Goal: Communication & Community: Share content

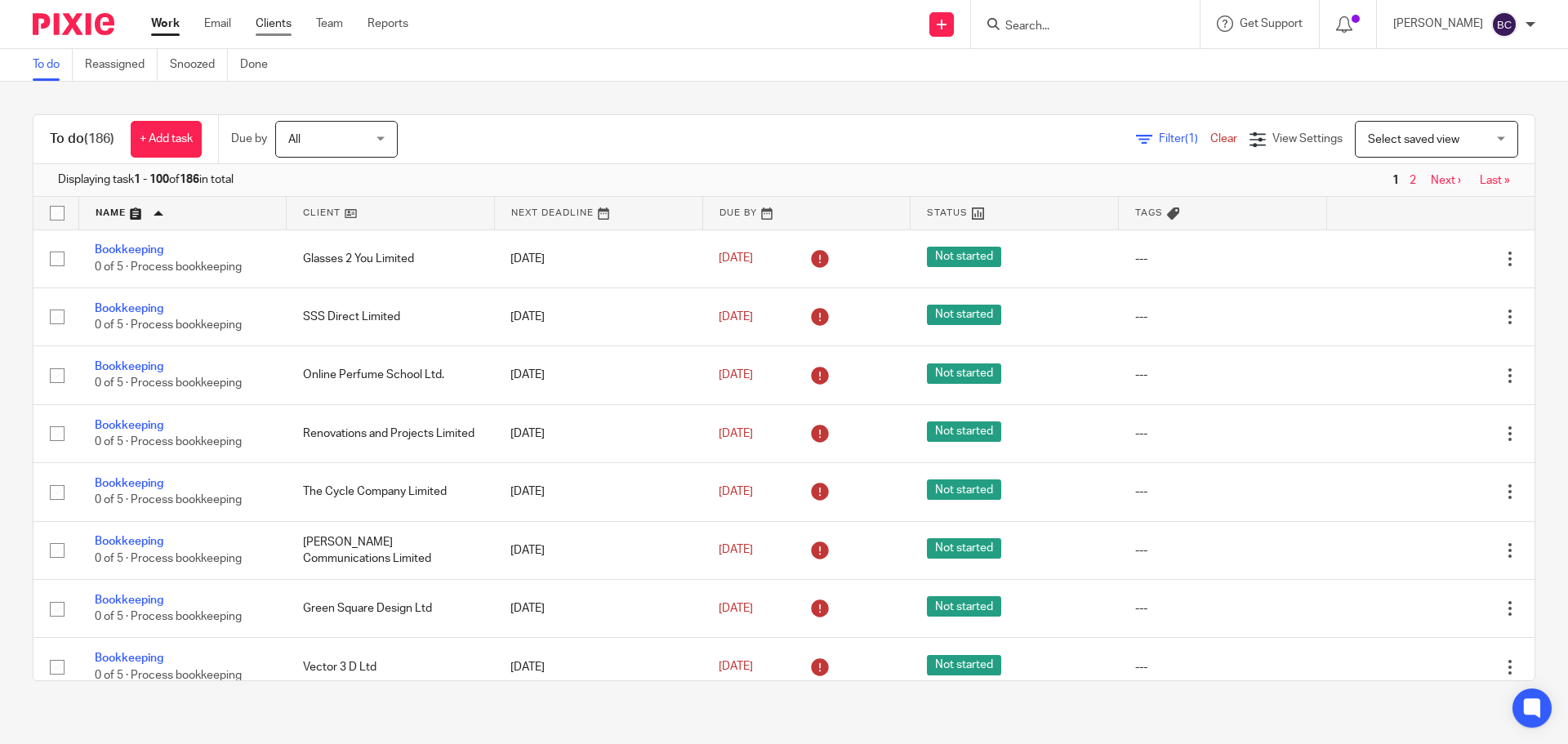
drag, startPoint x: 0, startPoint y: 0, endPoint x: 277, endPoint y: 18, distance: 277.6
click at [277, 18] on link "Clients" at bounding box center [273, 24] width 36 height 17
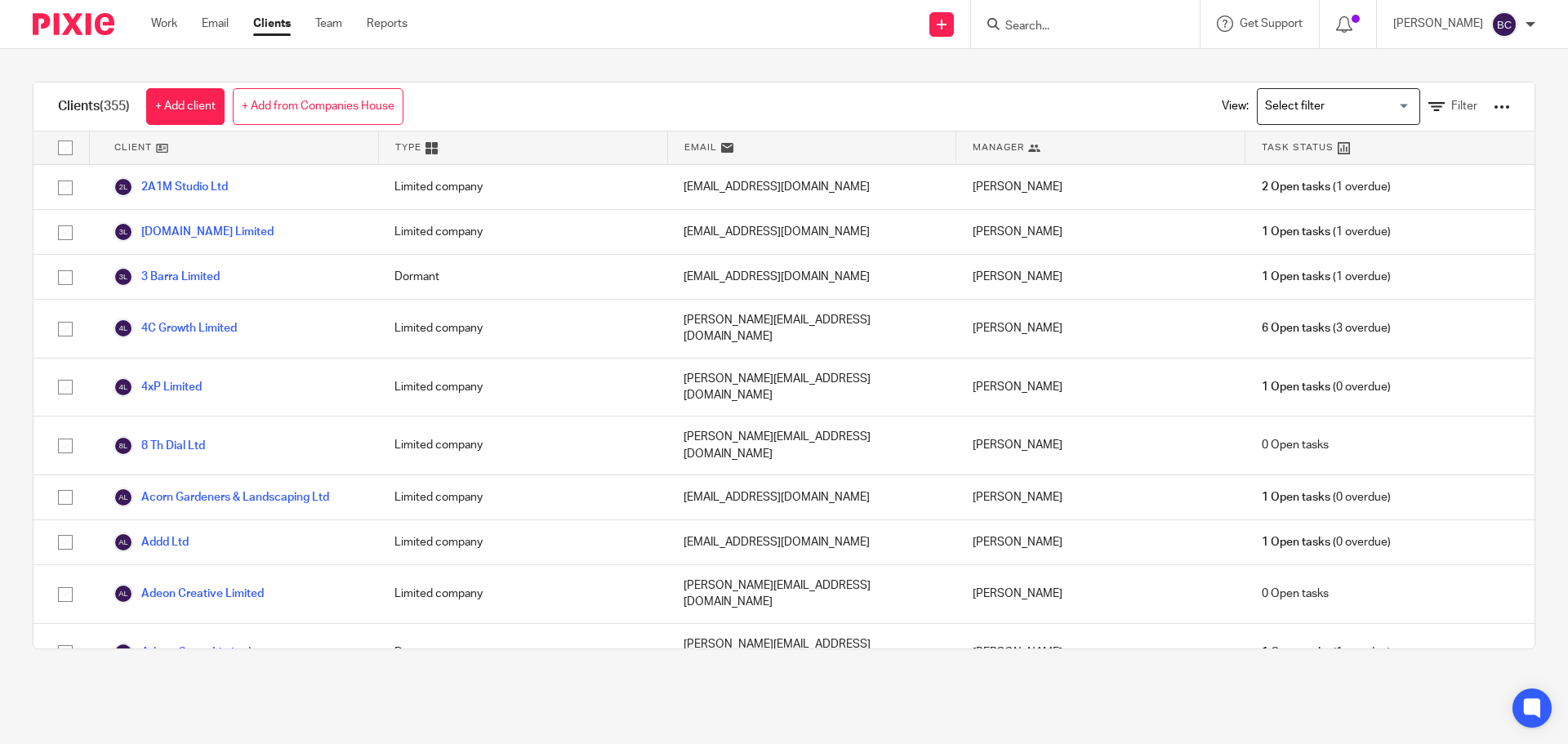
click at [1370, 95] on input "Search for option" at bounding box center [1335, 106] width 151 height 29
click at [1451, 110] on span "Filter" at bounding box center [1464, 106] width 26 height 11
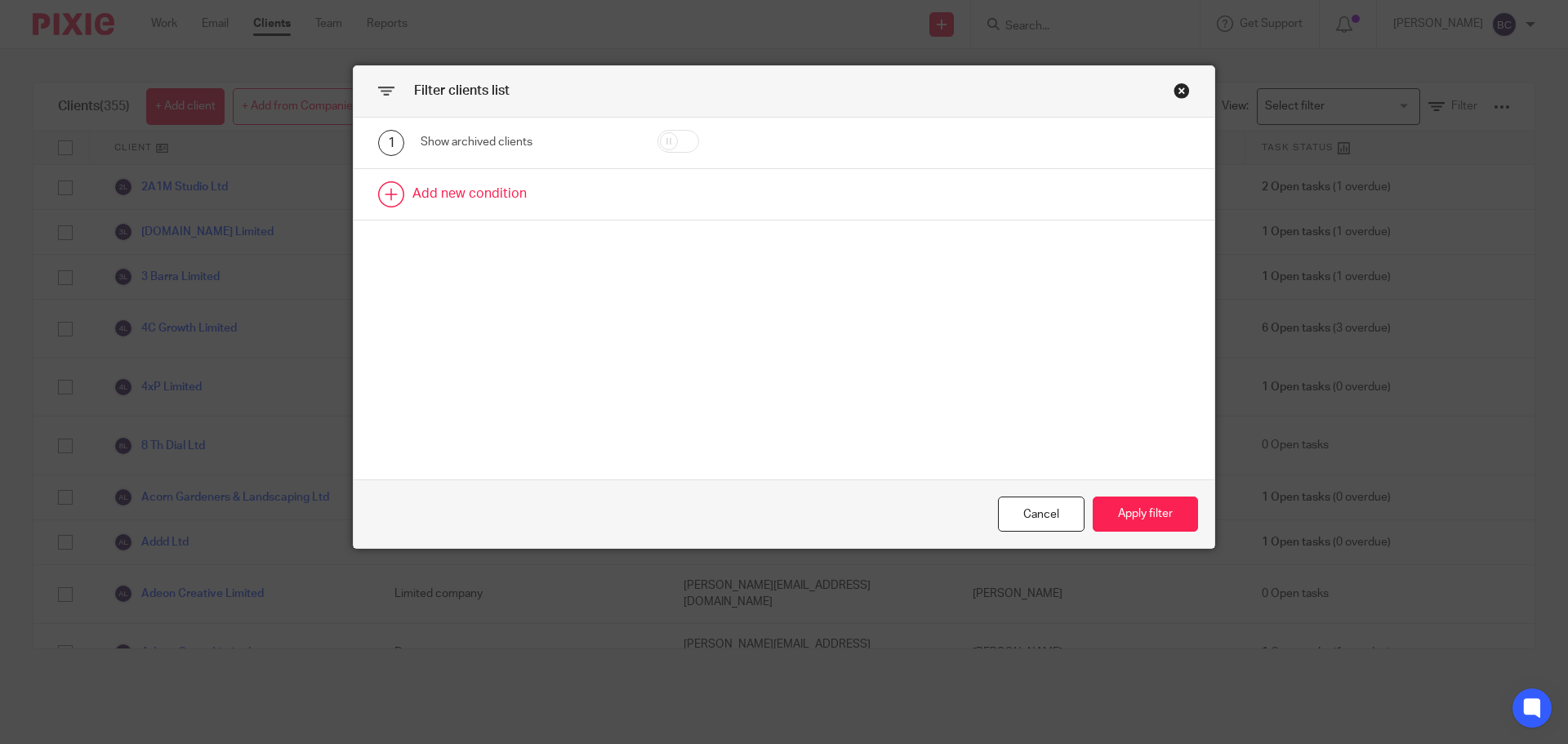
click at [462, 195] on link at bounding box center [784, 194] width 861 height 51
click at [559, 194] on div "Field" at bounding box center [512, 199] width 158 height 34
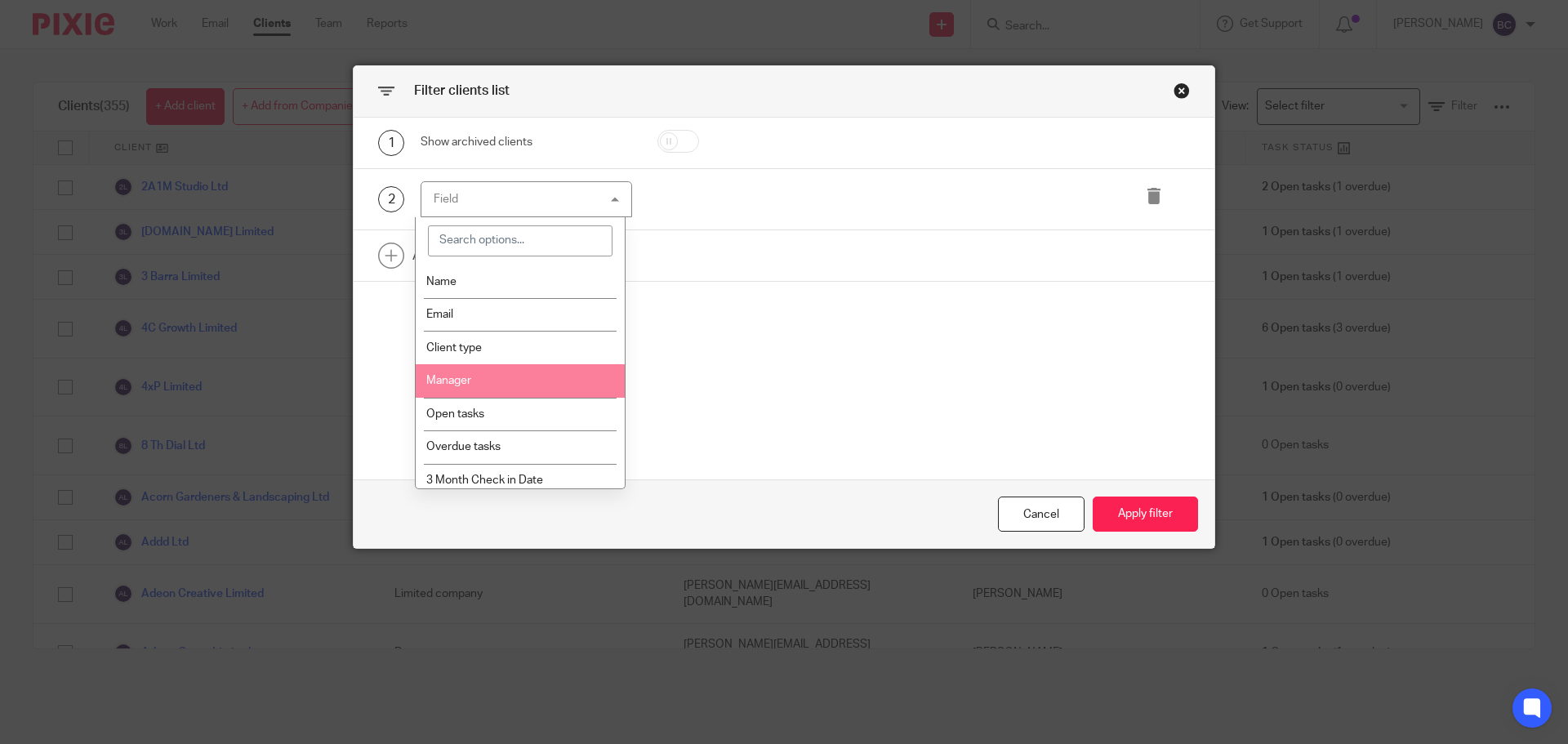
click at [533, 371] on li "Manager" at bounding box center [521, 381] width 210 height 33
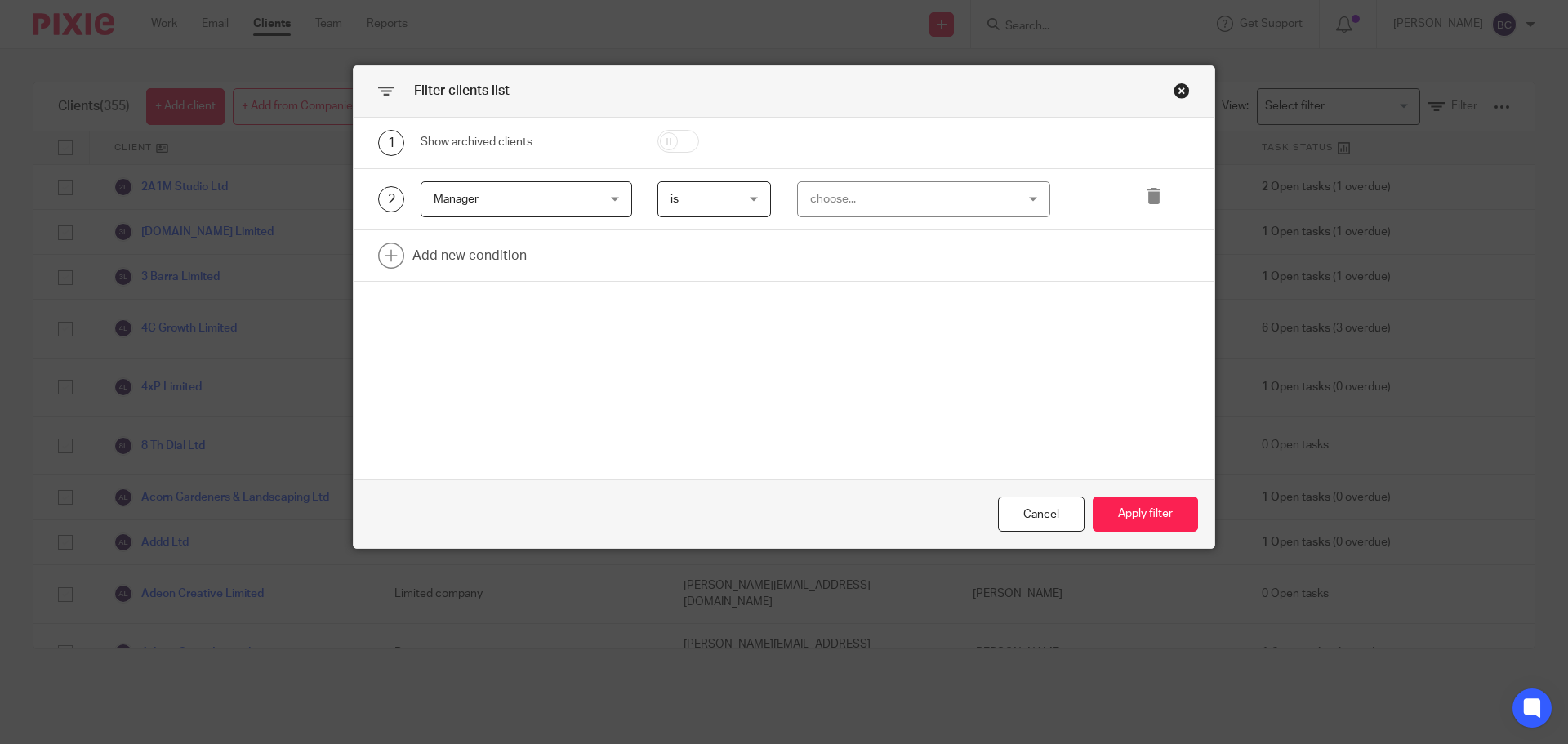
click at [861, 183] on div "choose..." at bounding box center [906, 199] width 192 height 34
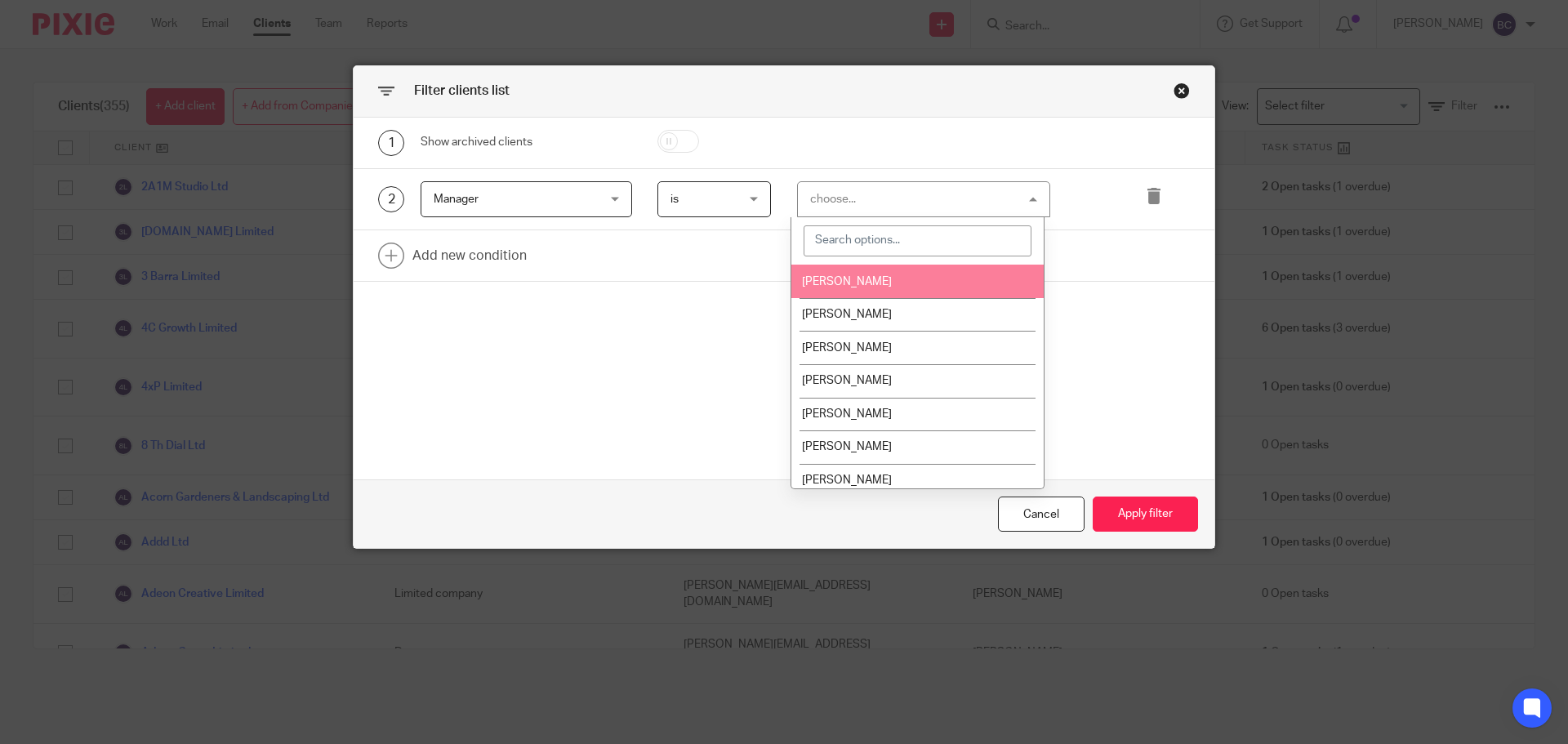
click at [883, 289] on li "[PERSON_NAME]" at bounding box center [917, 281] width 253 height 33
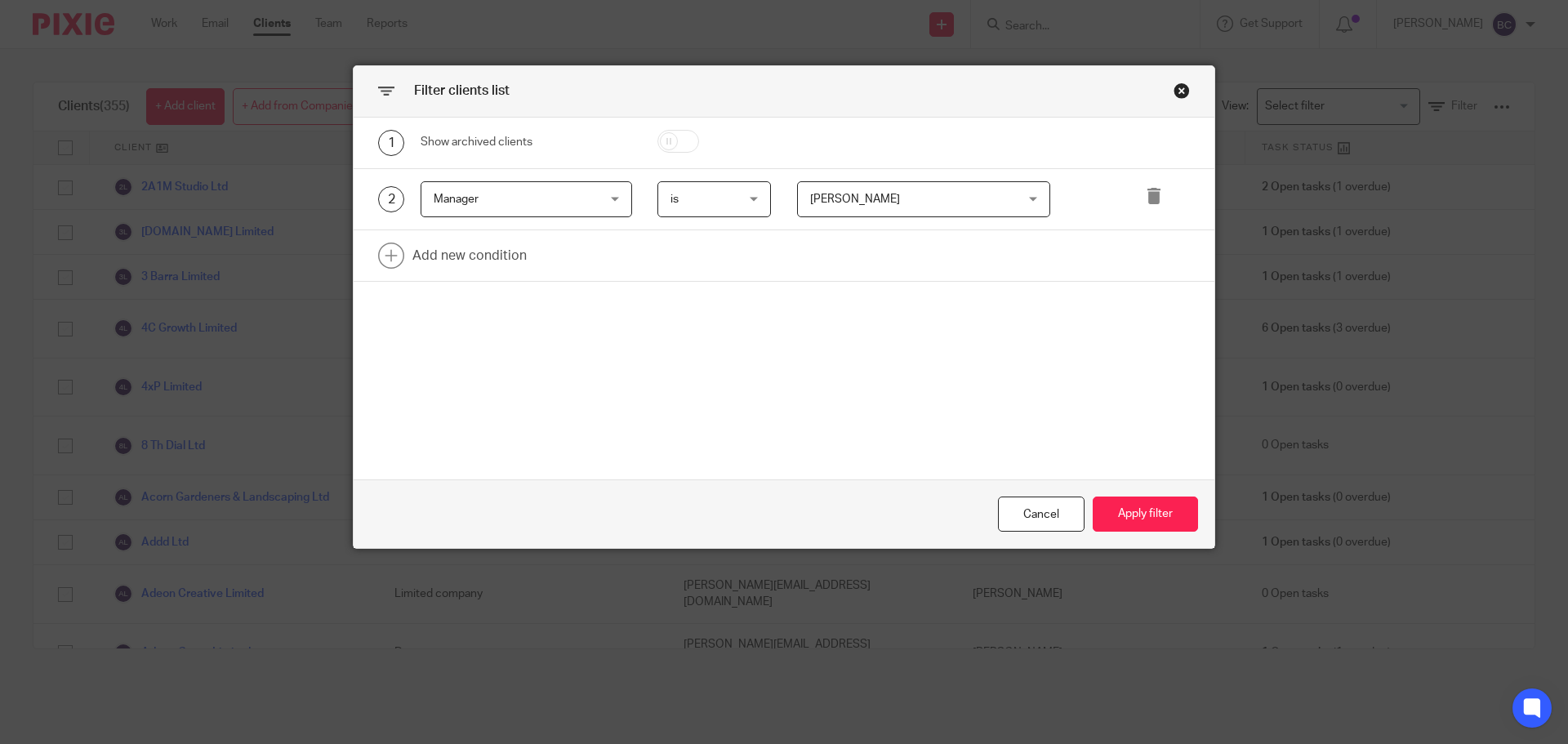
click at [700, 369] on div "1 Show archived clients 2 Manager Manager Name Email Client type Manager Open t…" at bounding box center [784, 299] width 861 height 362
click at [448, 266] on link at bounding box center [784, 255] width 861 height 51
click at [448, 266] on div "Field" at bounding box center [512, 260] width 158 height 34
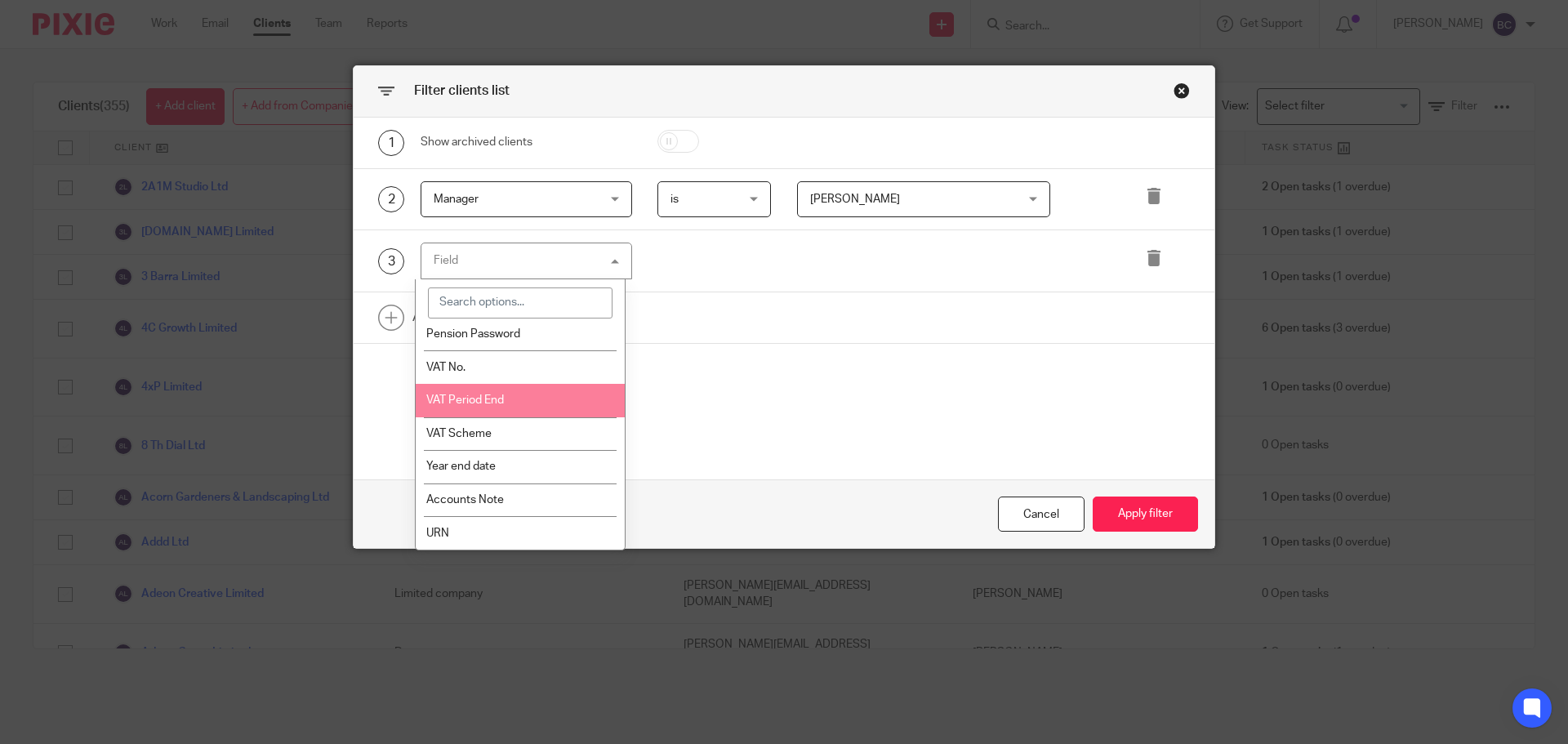
scroll to position [967, 0]
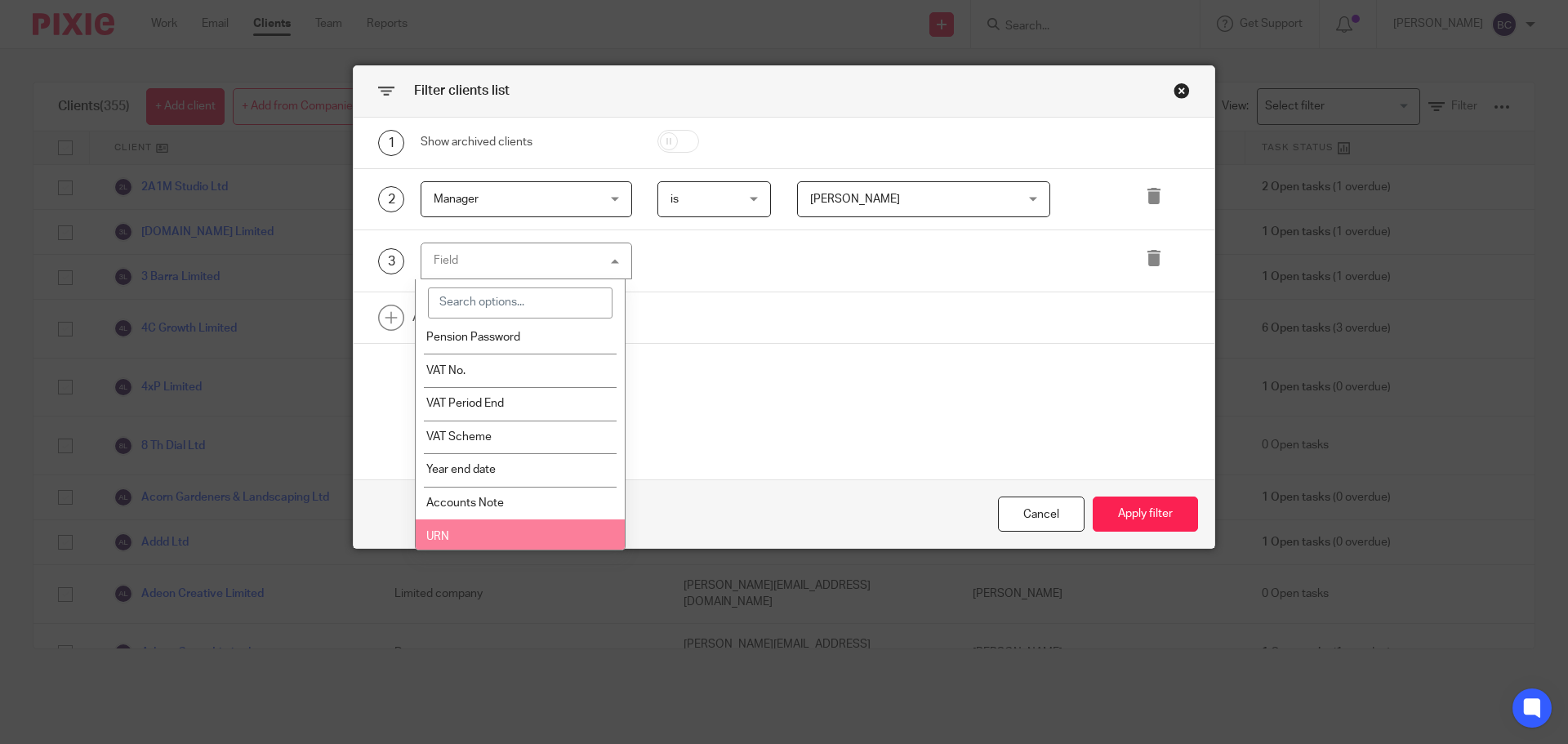
click at [526, 533] on li "URN" at bounding box center [521, 536] width 210 height 33
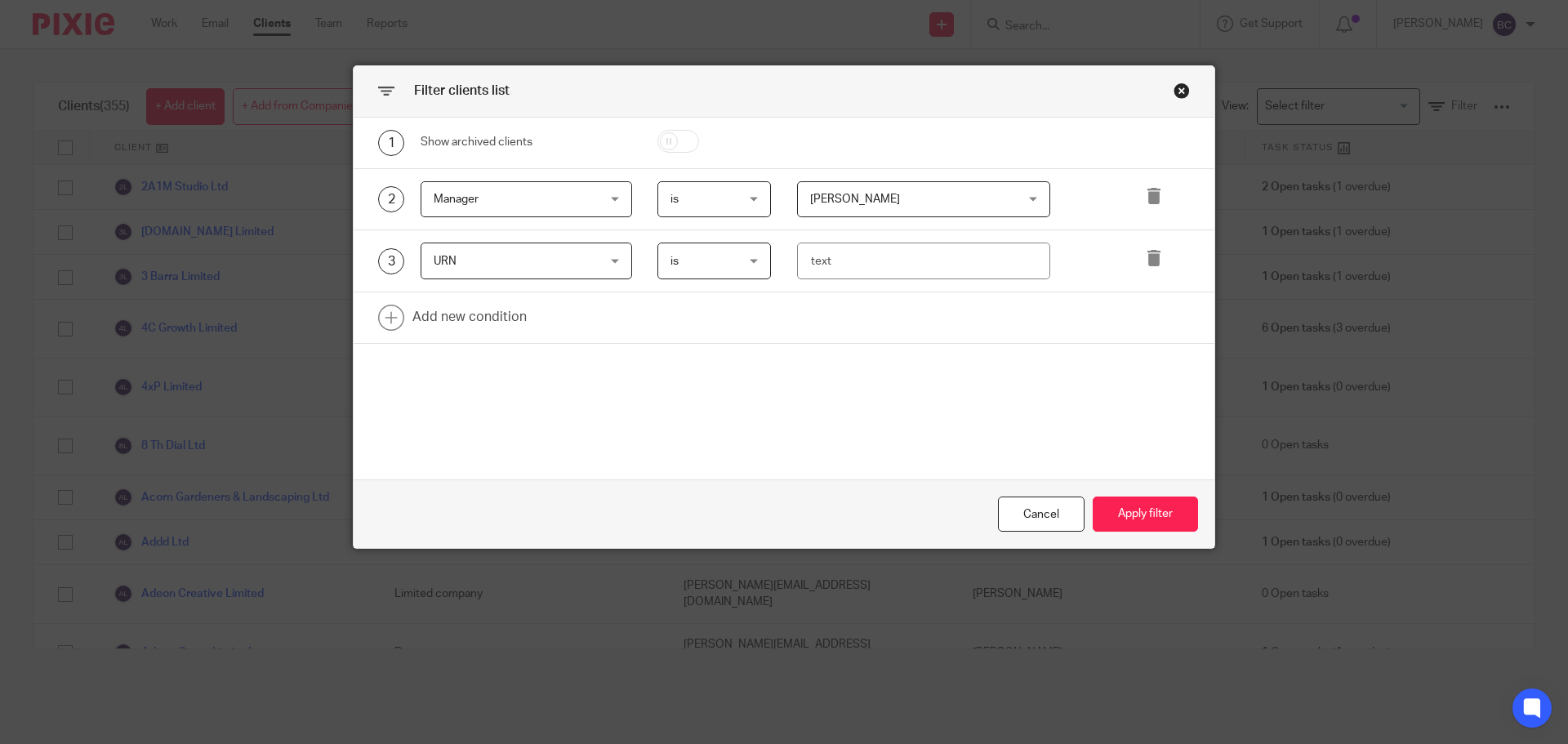
click at [739, 247] on div "3 URN URN Name Email Client type Manager Open tasks Overdue tasks 3 Month Check…" at bounding box center [784, 261] width 861 height 62
click at [739, 247] on span "is" at bounding box center [710, 260] width 80 height 34
click at [725, 354] on li "is anything" at bounding box center [708, 362] width 112 height 33
click at [1176, 514] on button "Apply filter" at bounding box center [1145, 514] width 105 height 35
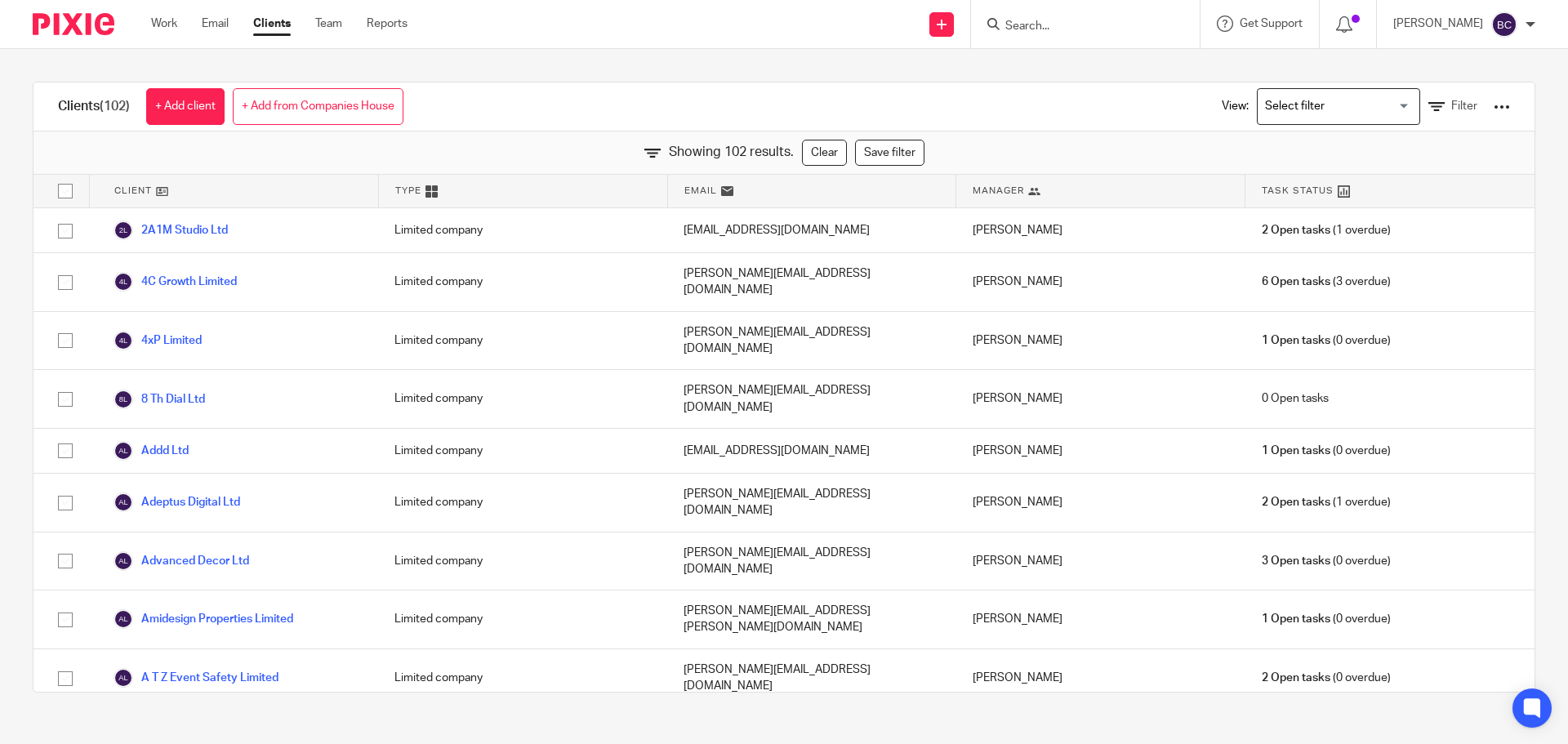
click at [71, 194] on input "checkbox" at bounding box center [65, 191] width 31 height 31
checkbox input "true"
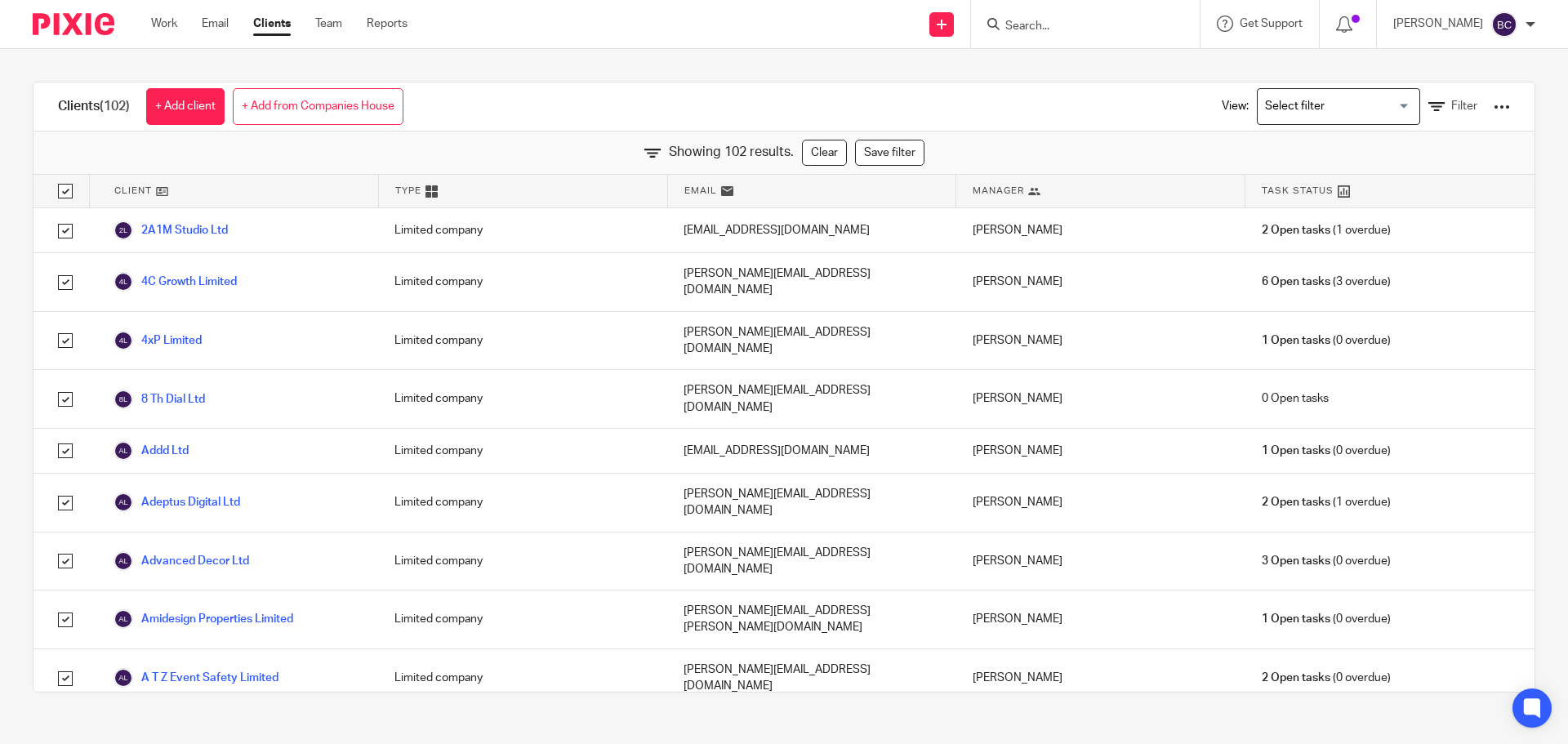
checkbox input "true"
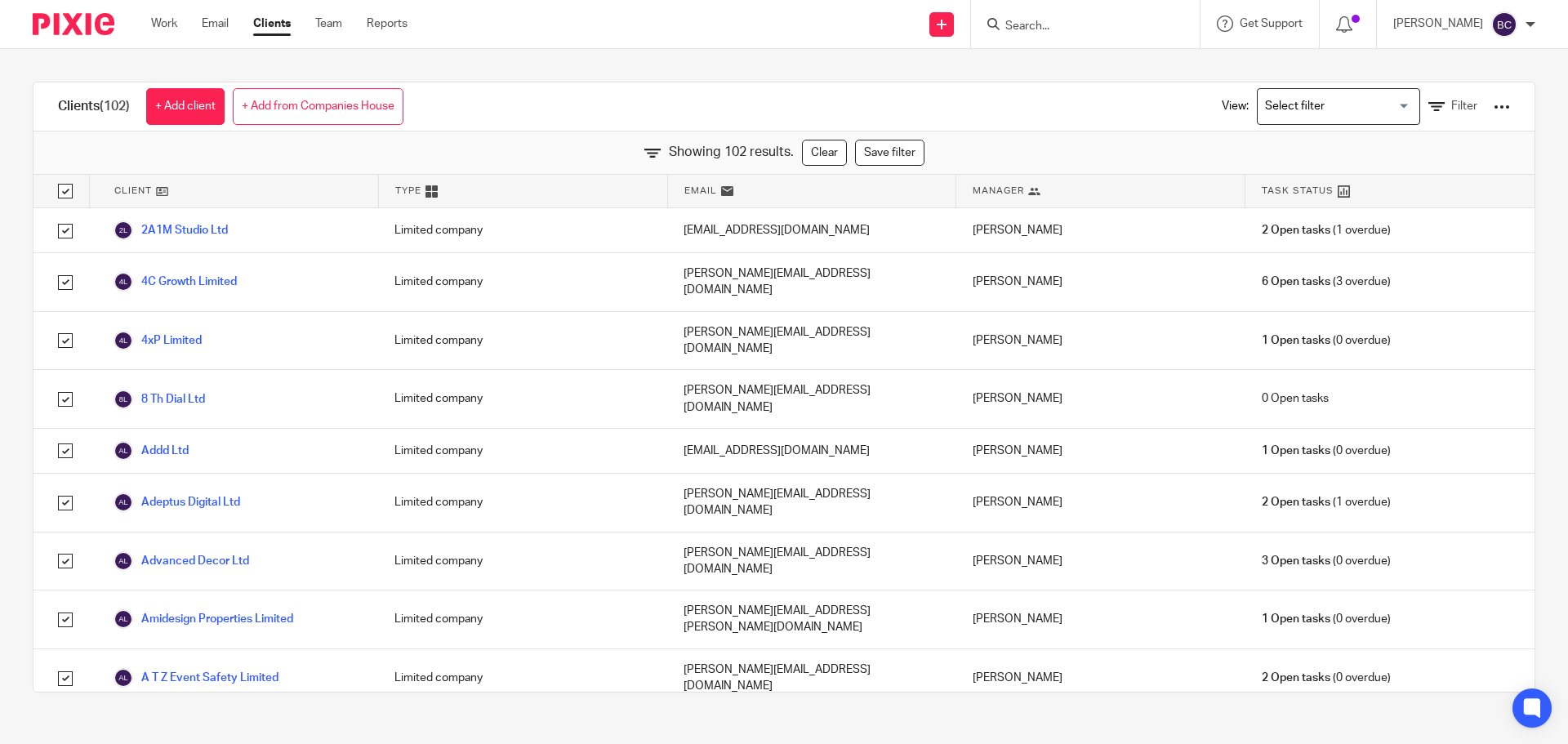
checkbox input "true"
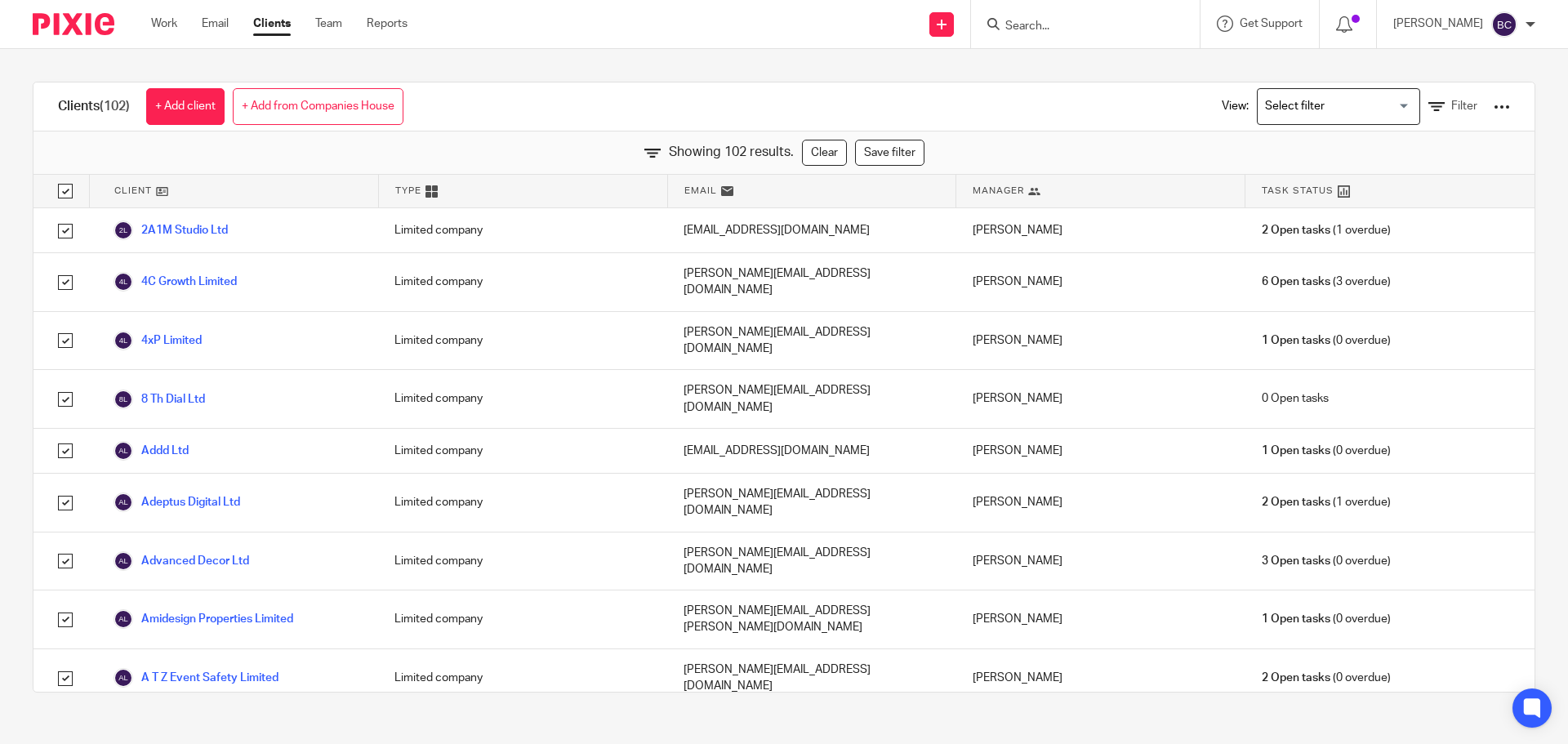
checkbox input "true"
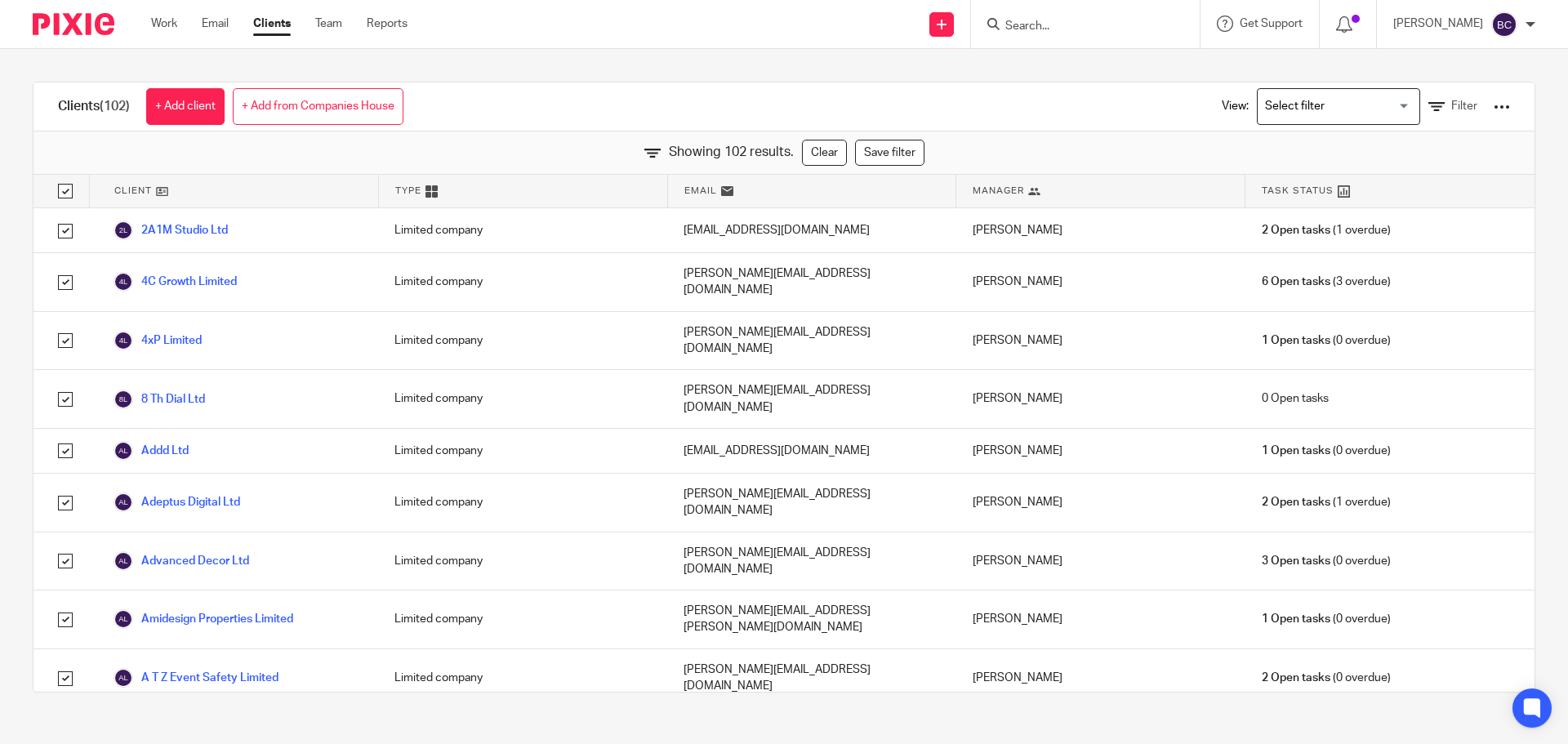
checkbox input "true"
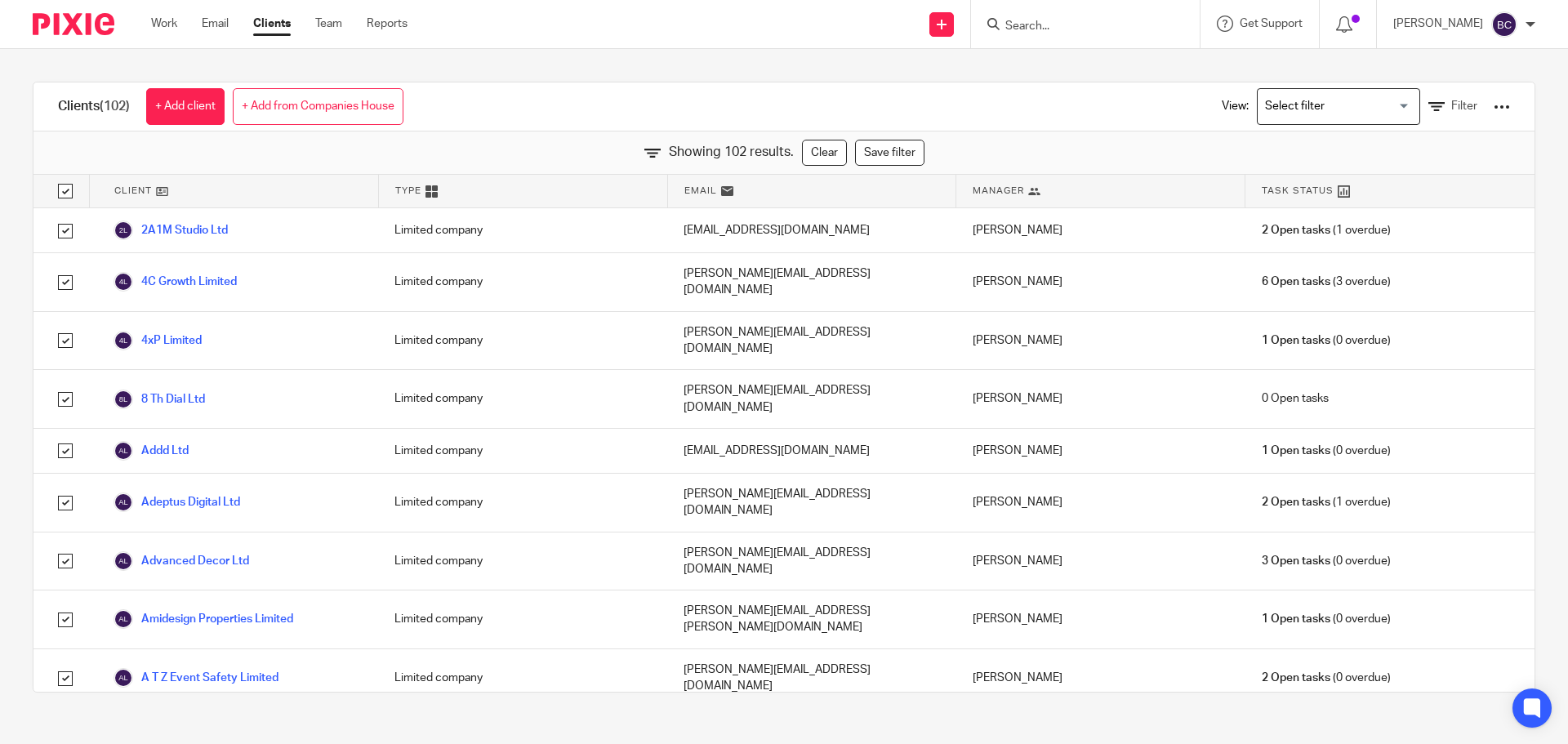
checkbox input "true"
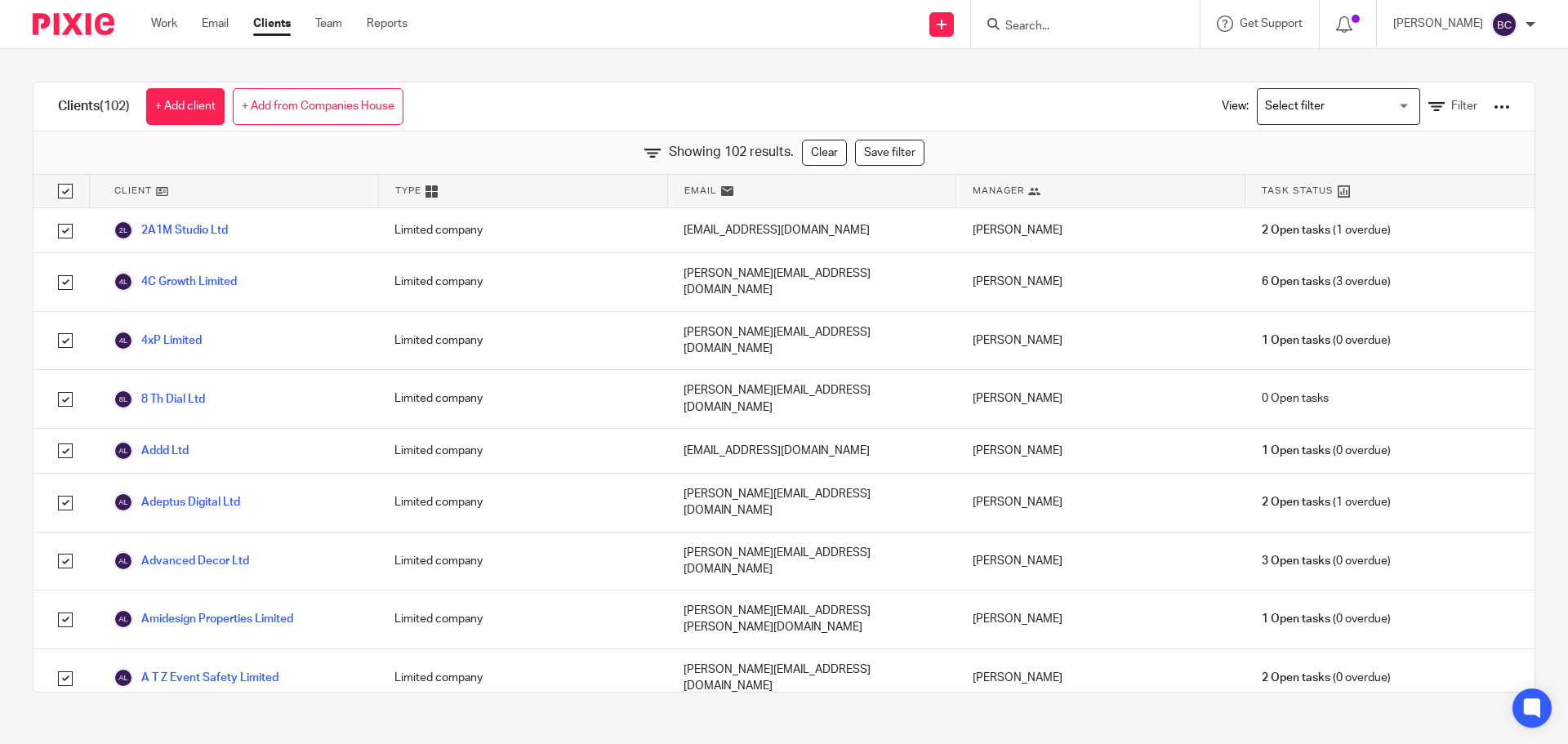
checkbox input "true"
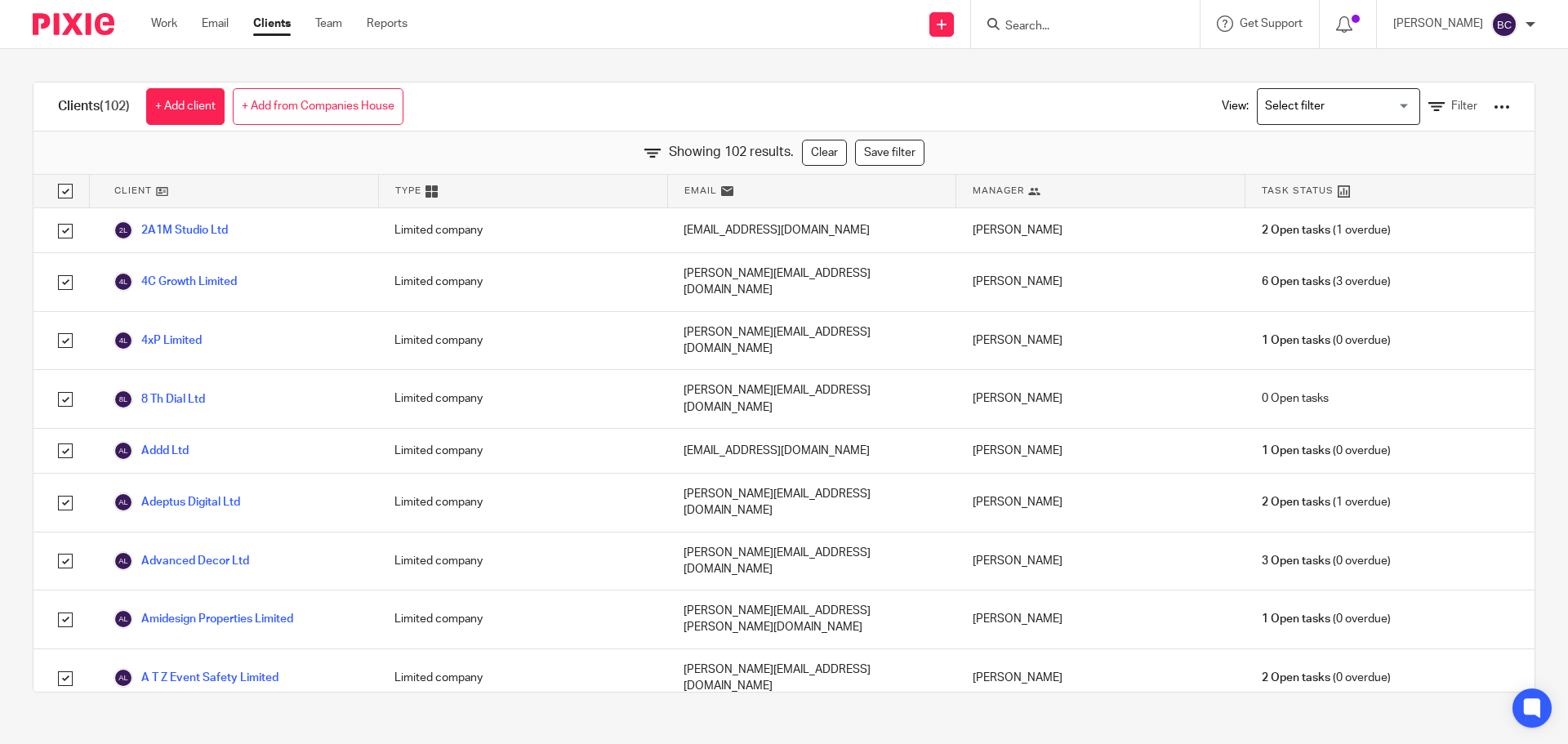
checkbox input "true"
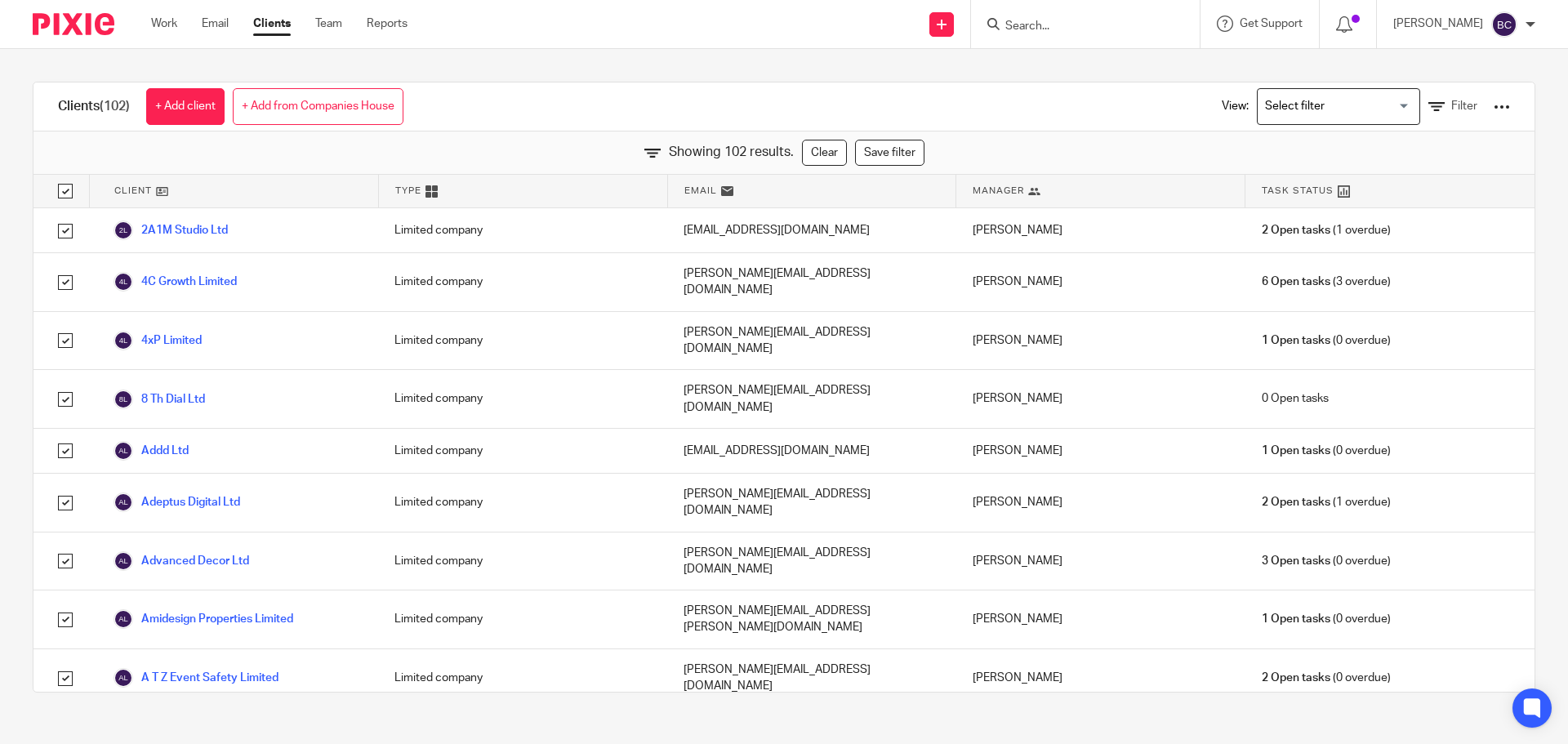
checkbox input "true"
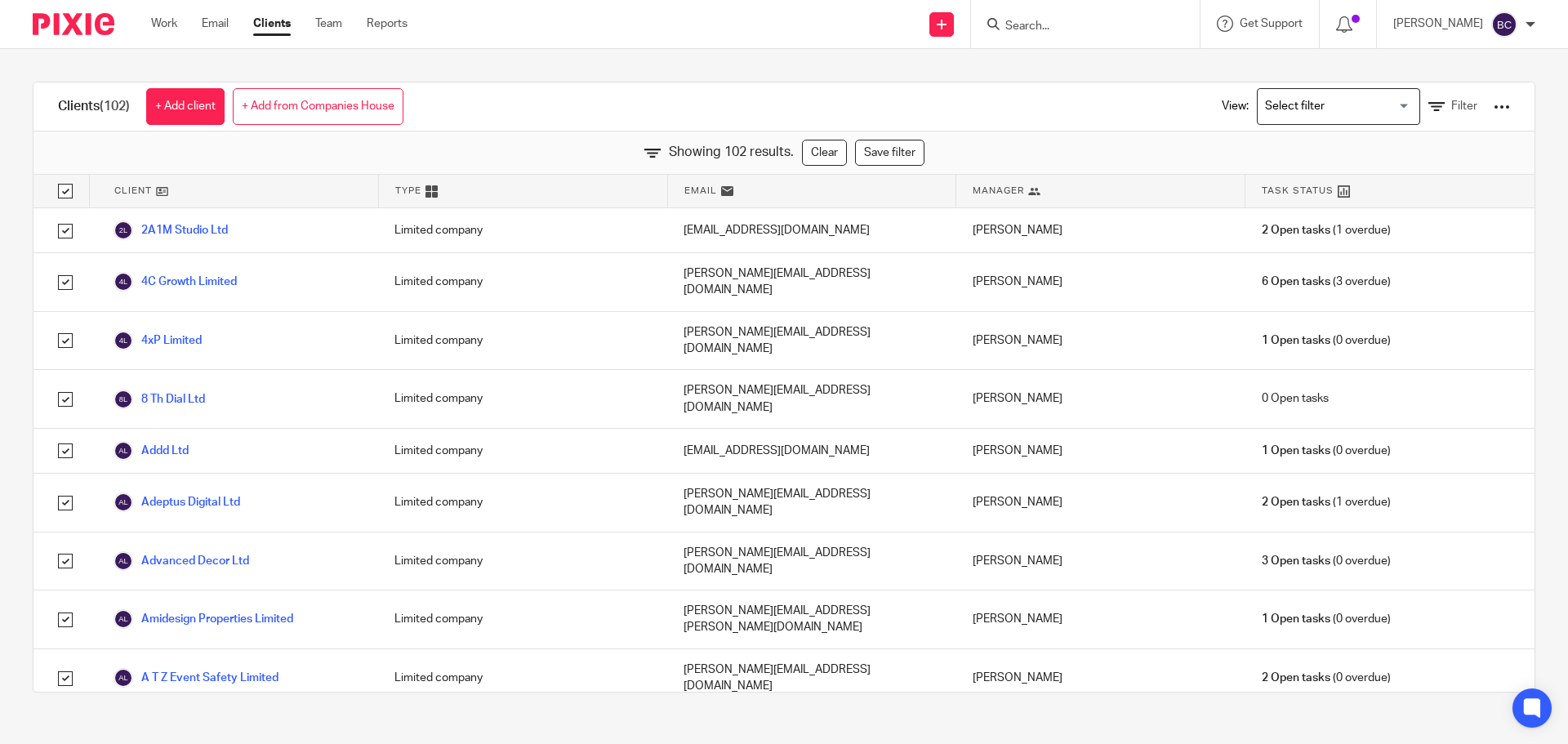
checkbox input "true"
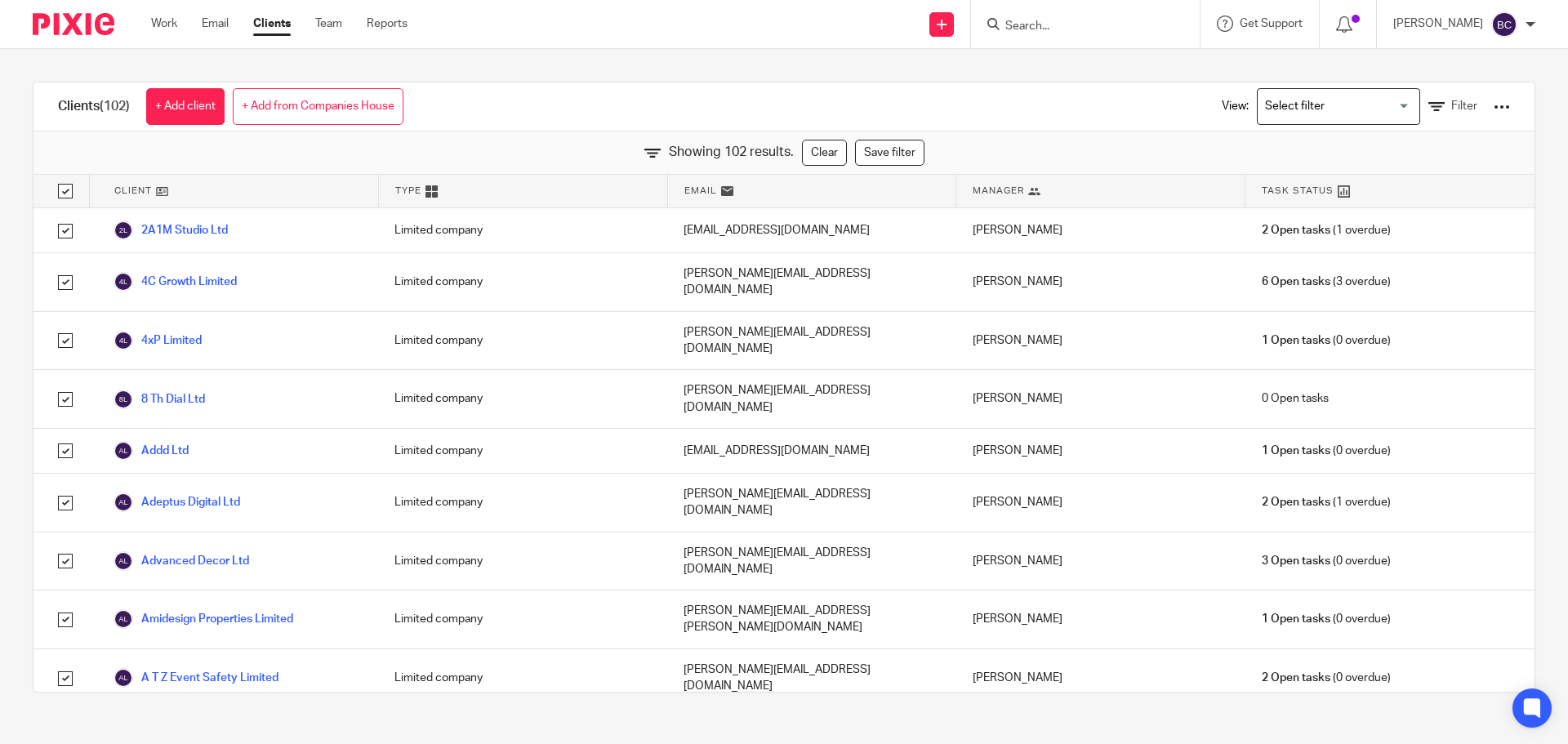
checkbox input "true"
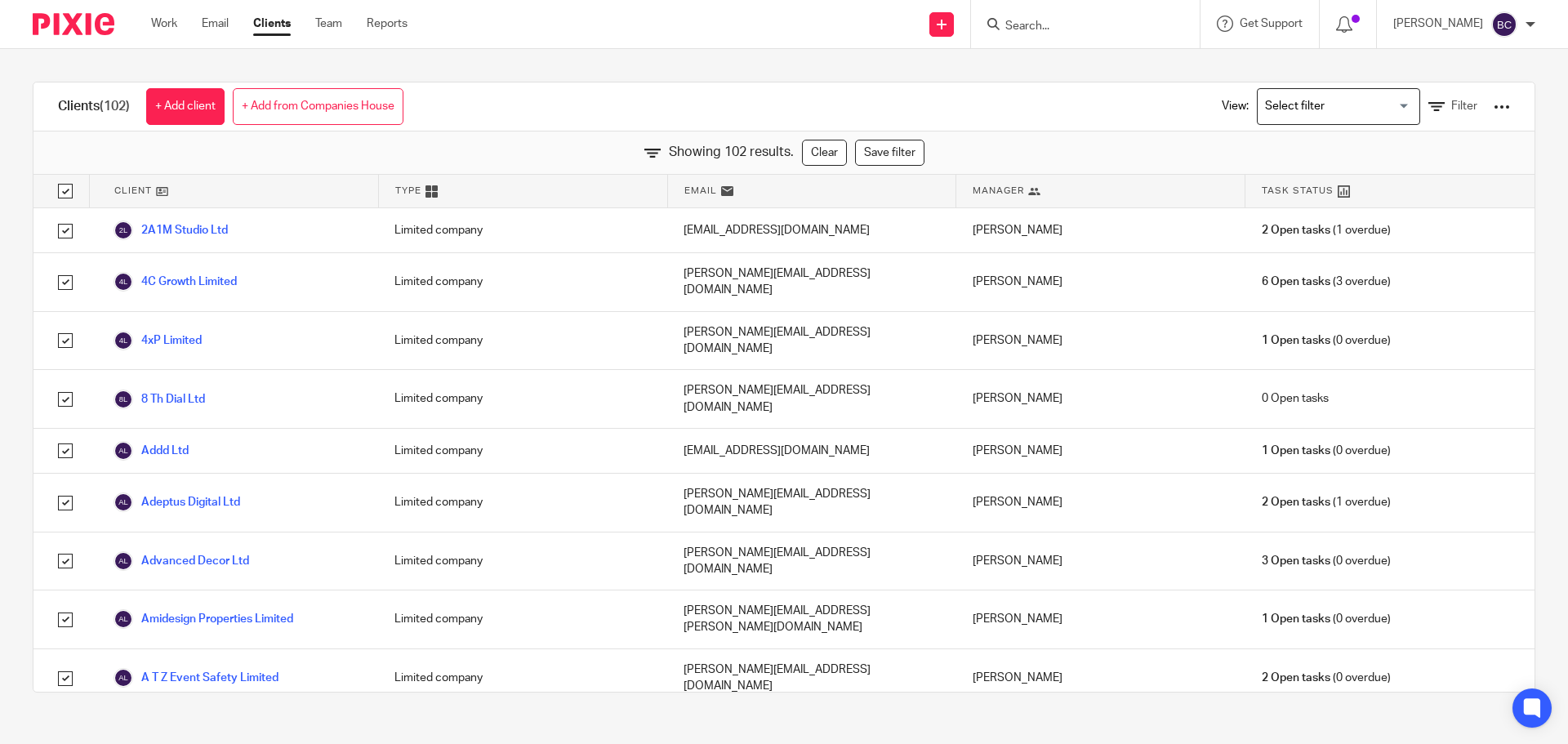
checkbox input "true"
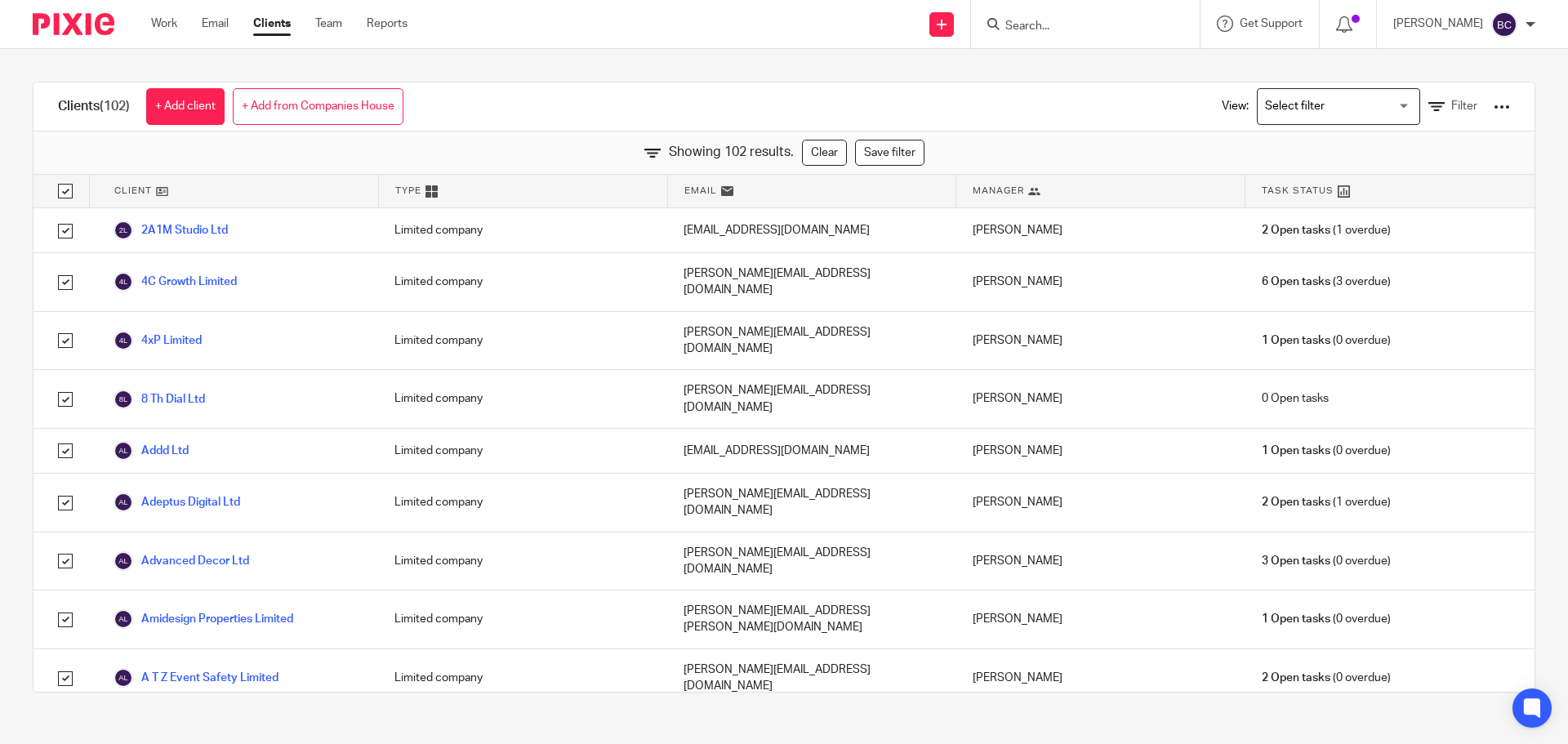
checkbox input "true"
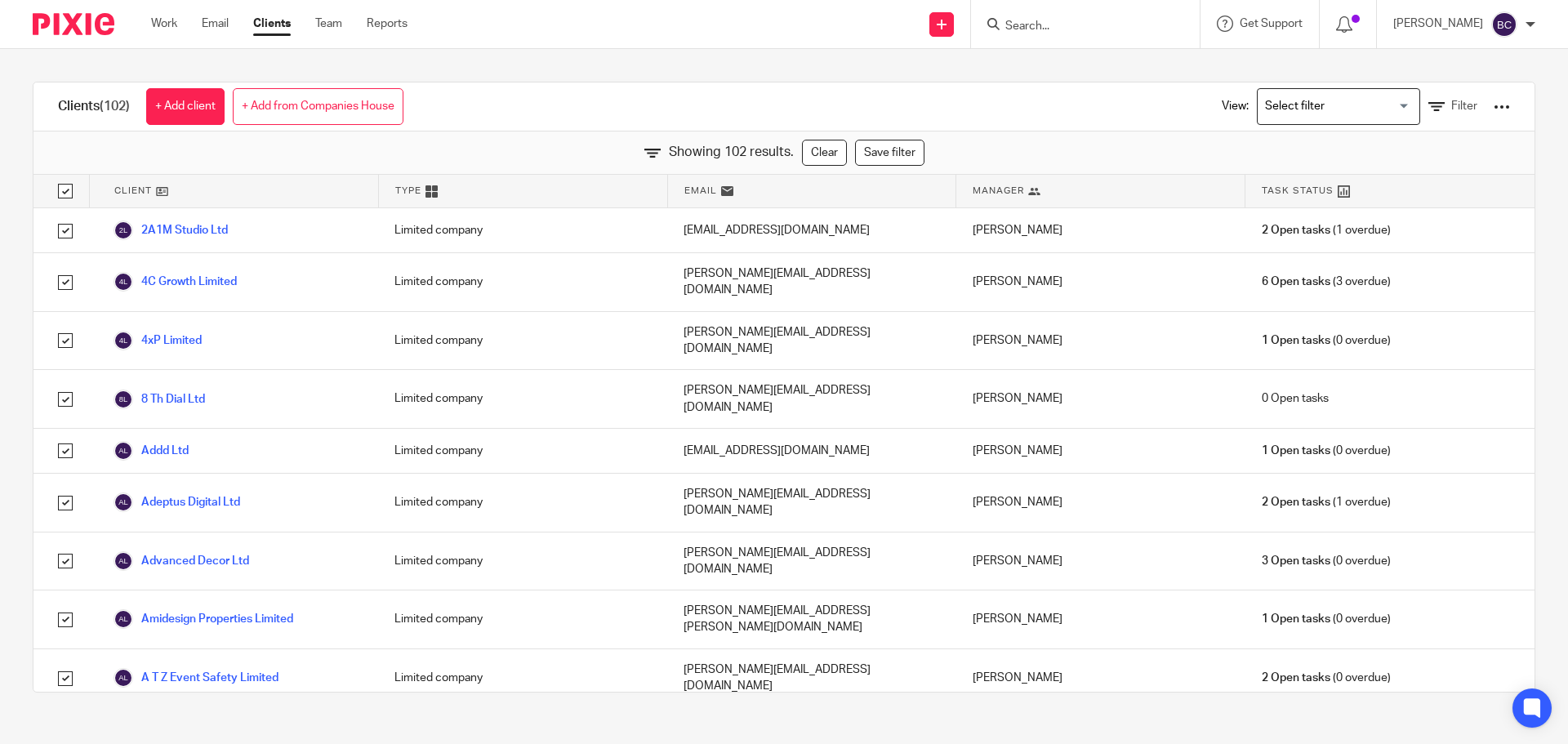
checkbox input "true"
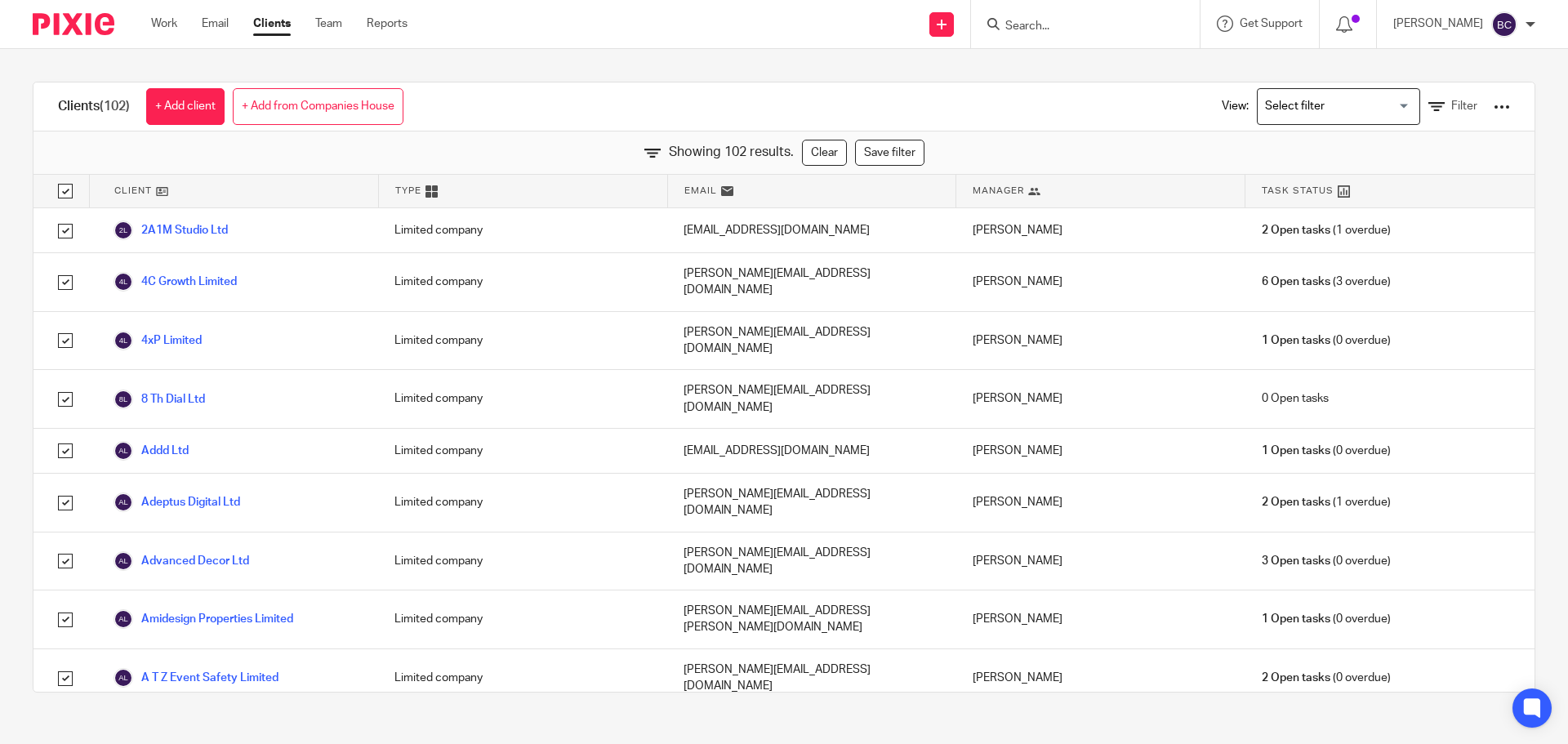
checkbox input "true"
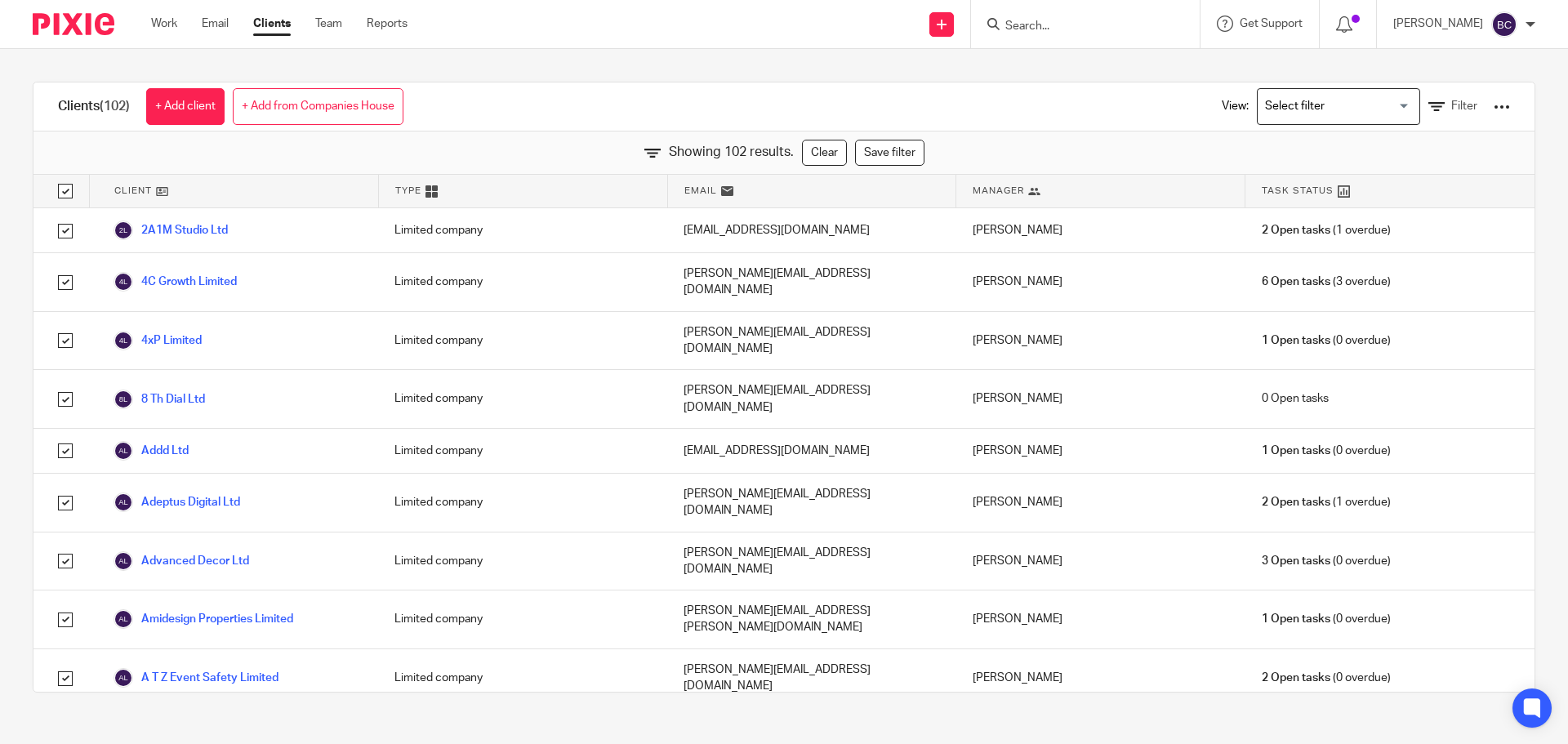
checkbox input "true"
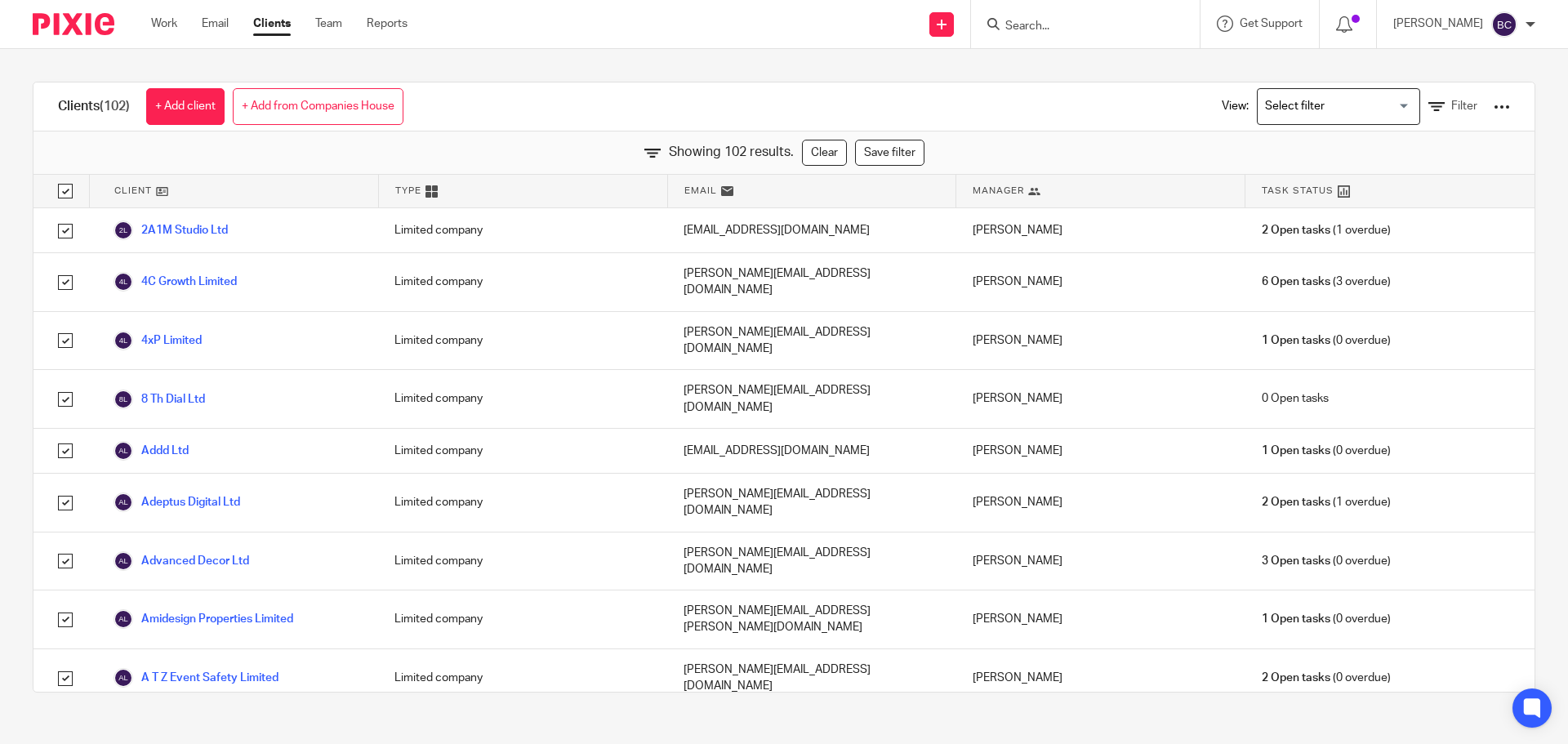
checkbox input "true"
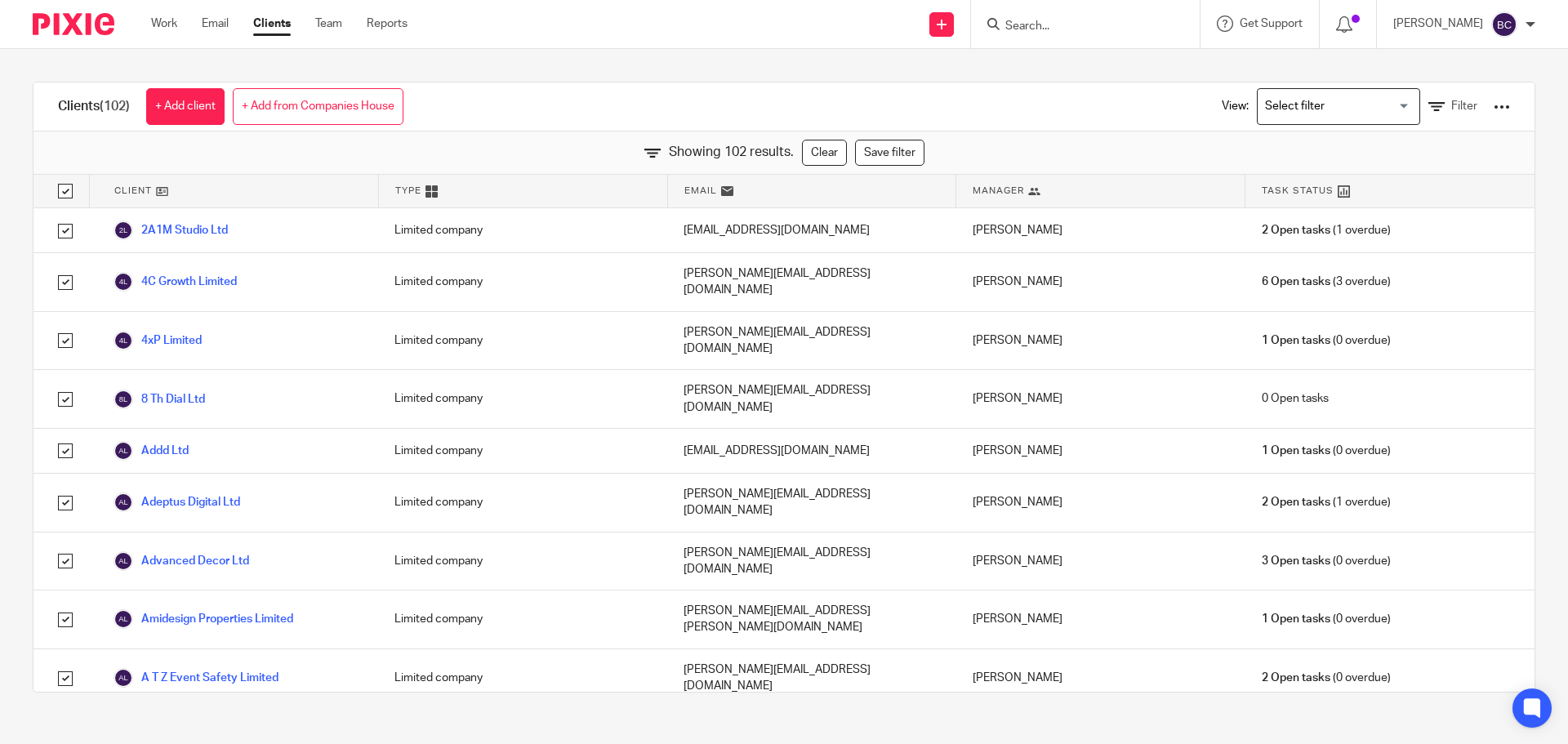
checkbox input "true"
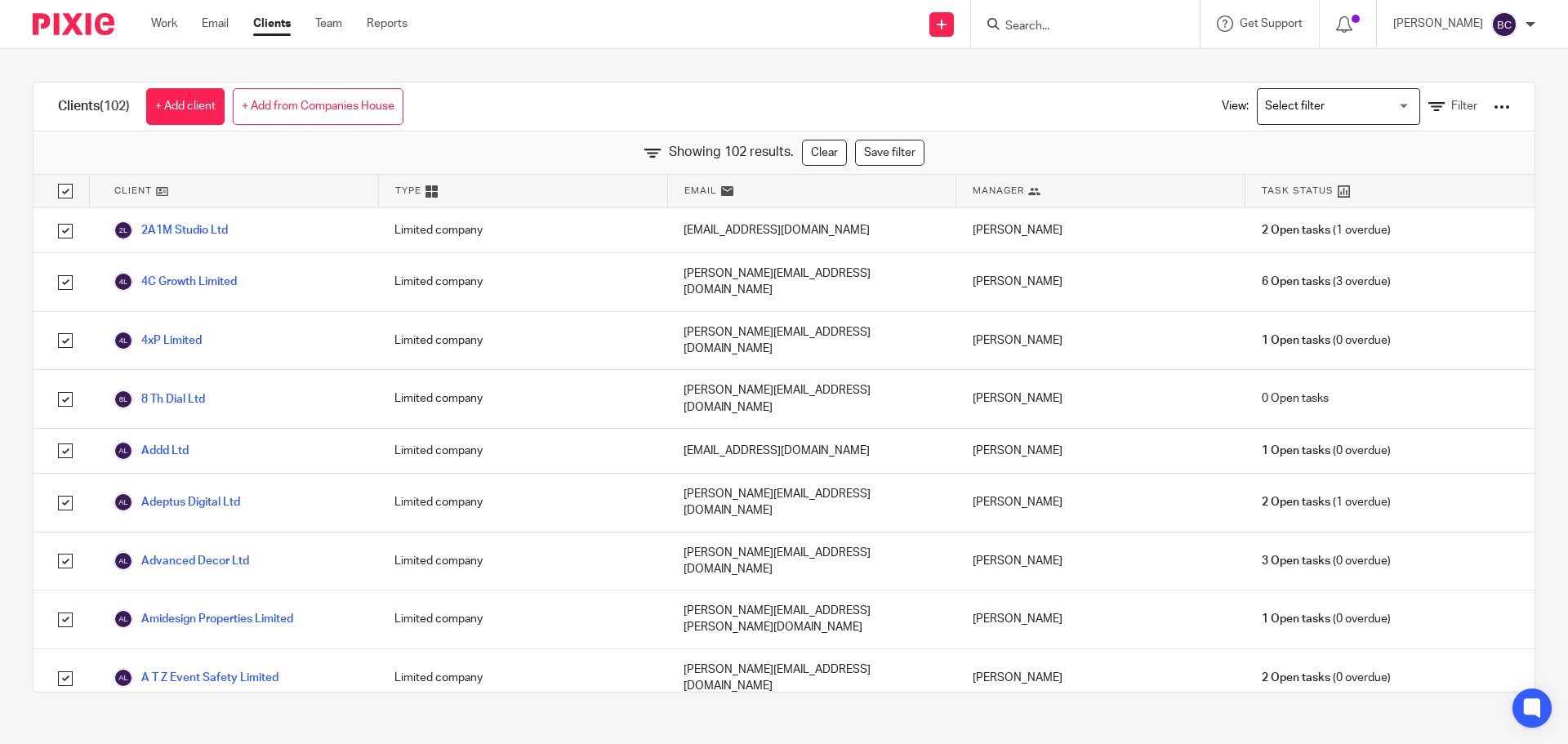
checkbox input "true"
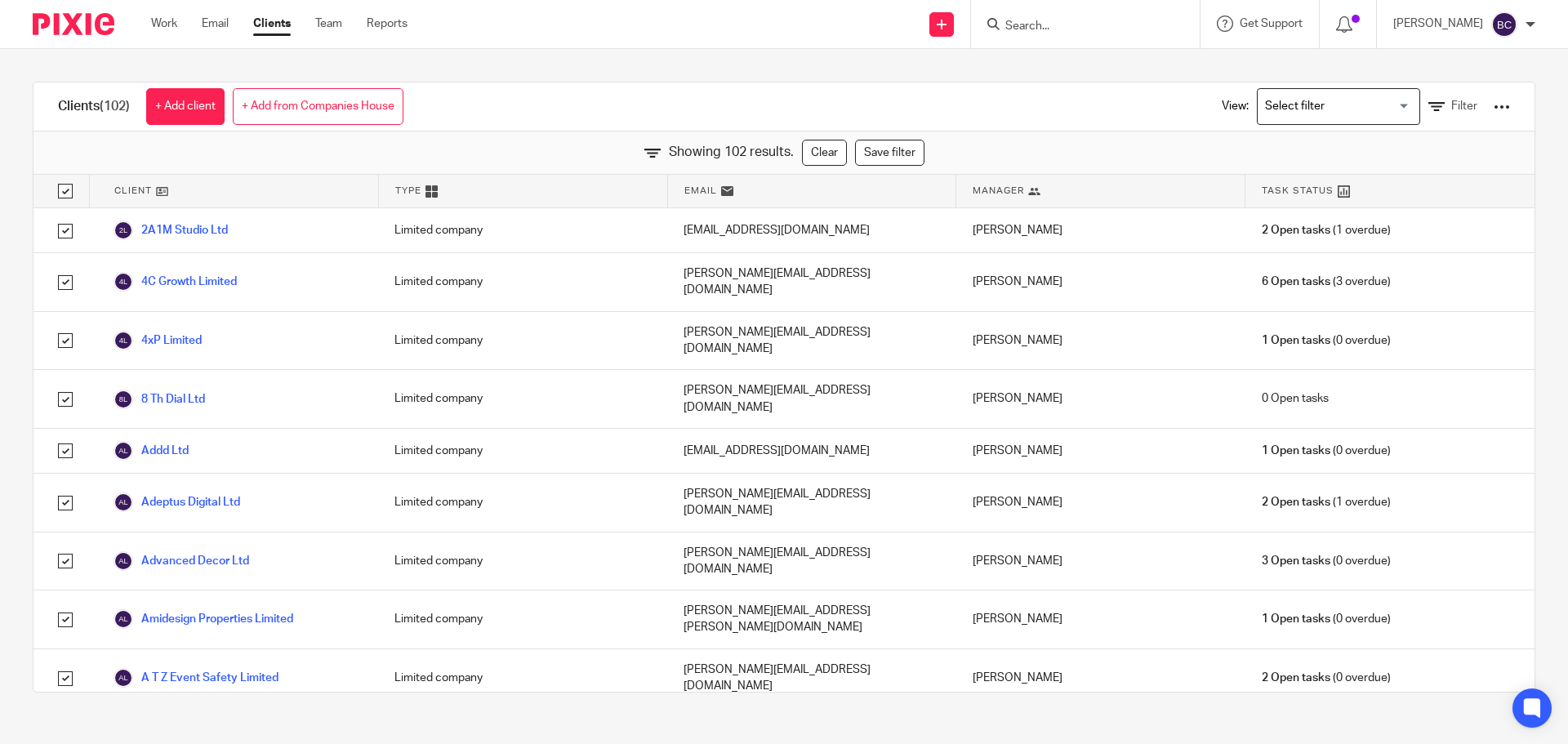
checkbox input "true"
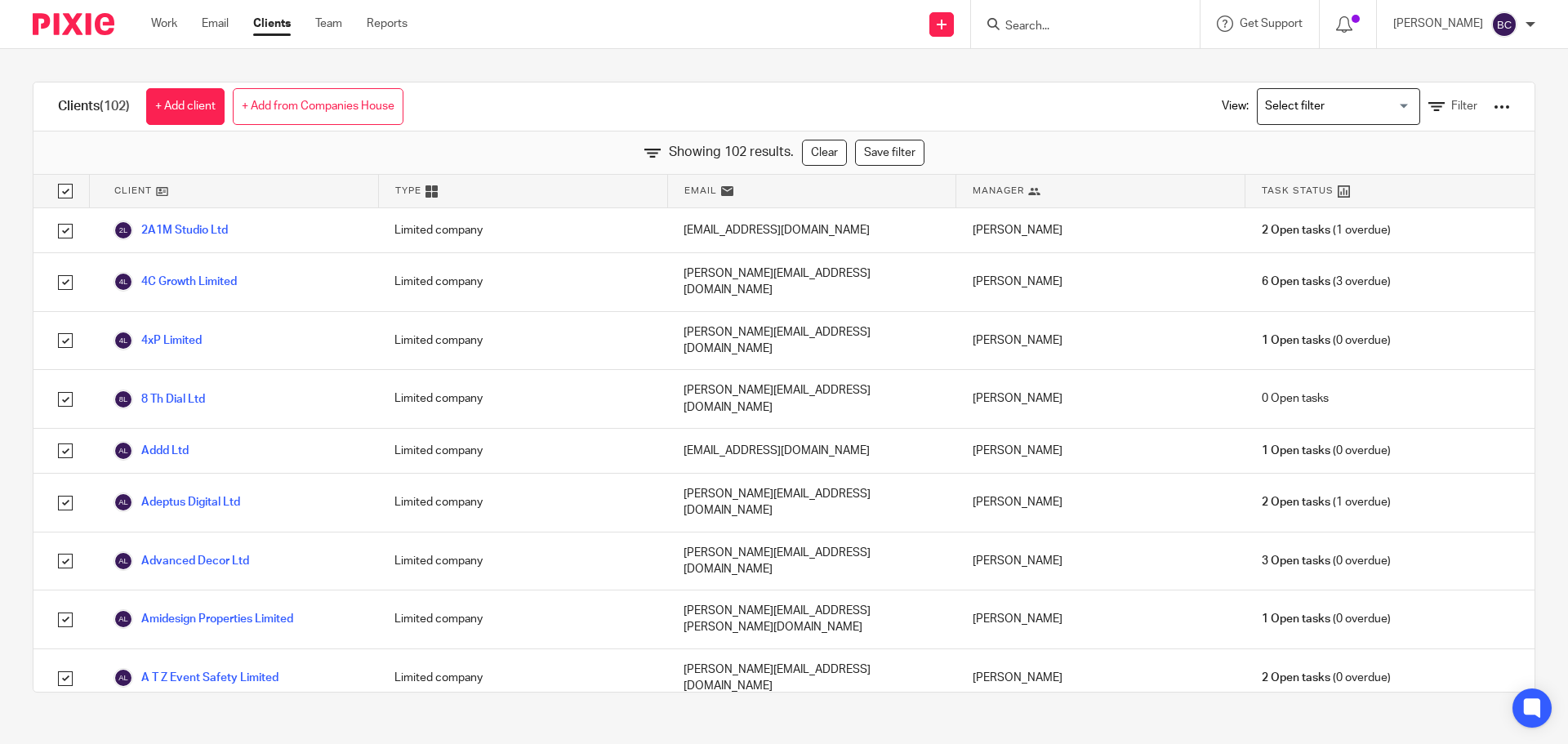
checkbox input "true"
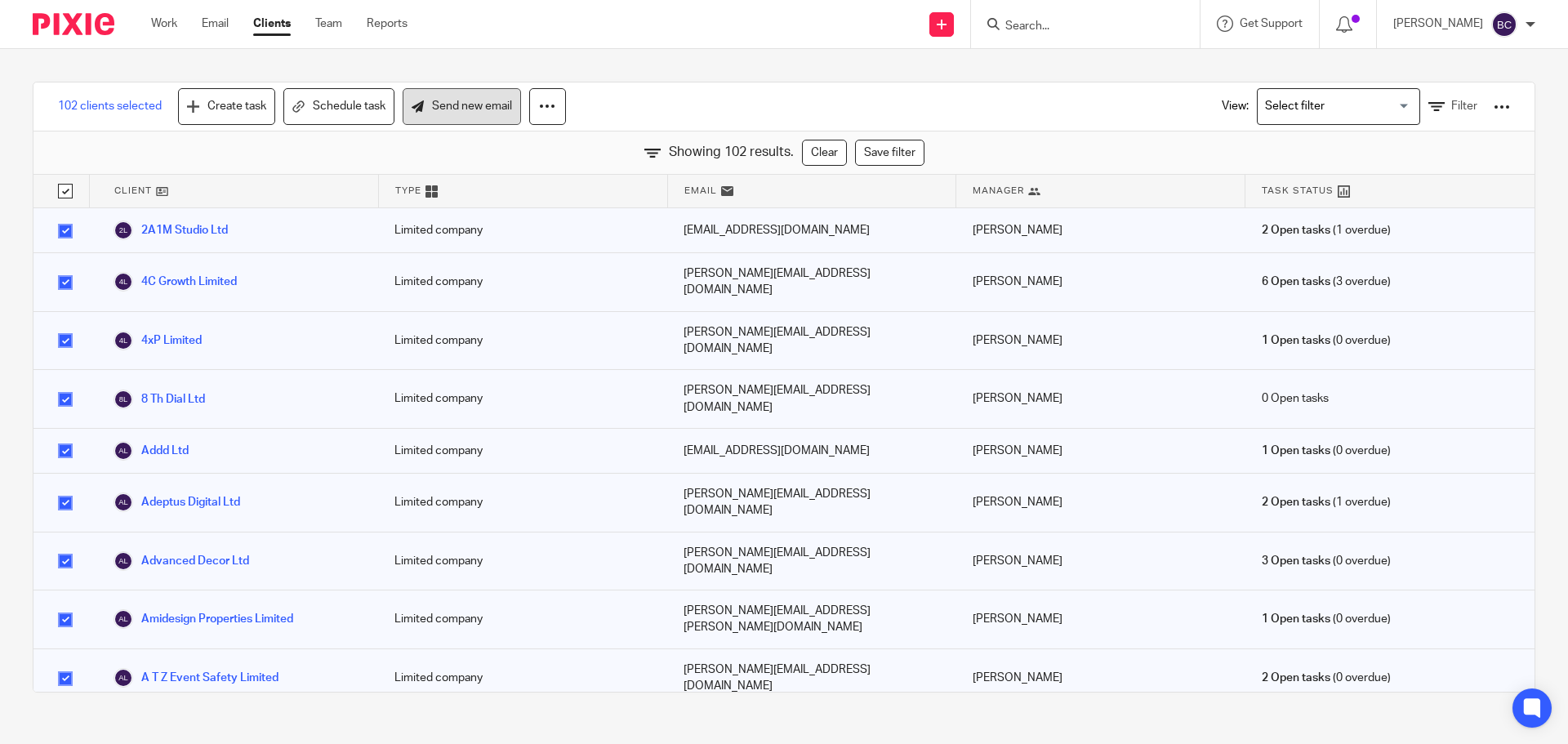
click at [456, 111] on link "Send new email" at bounding box center [462, 107] width 118 height 37
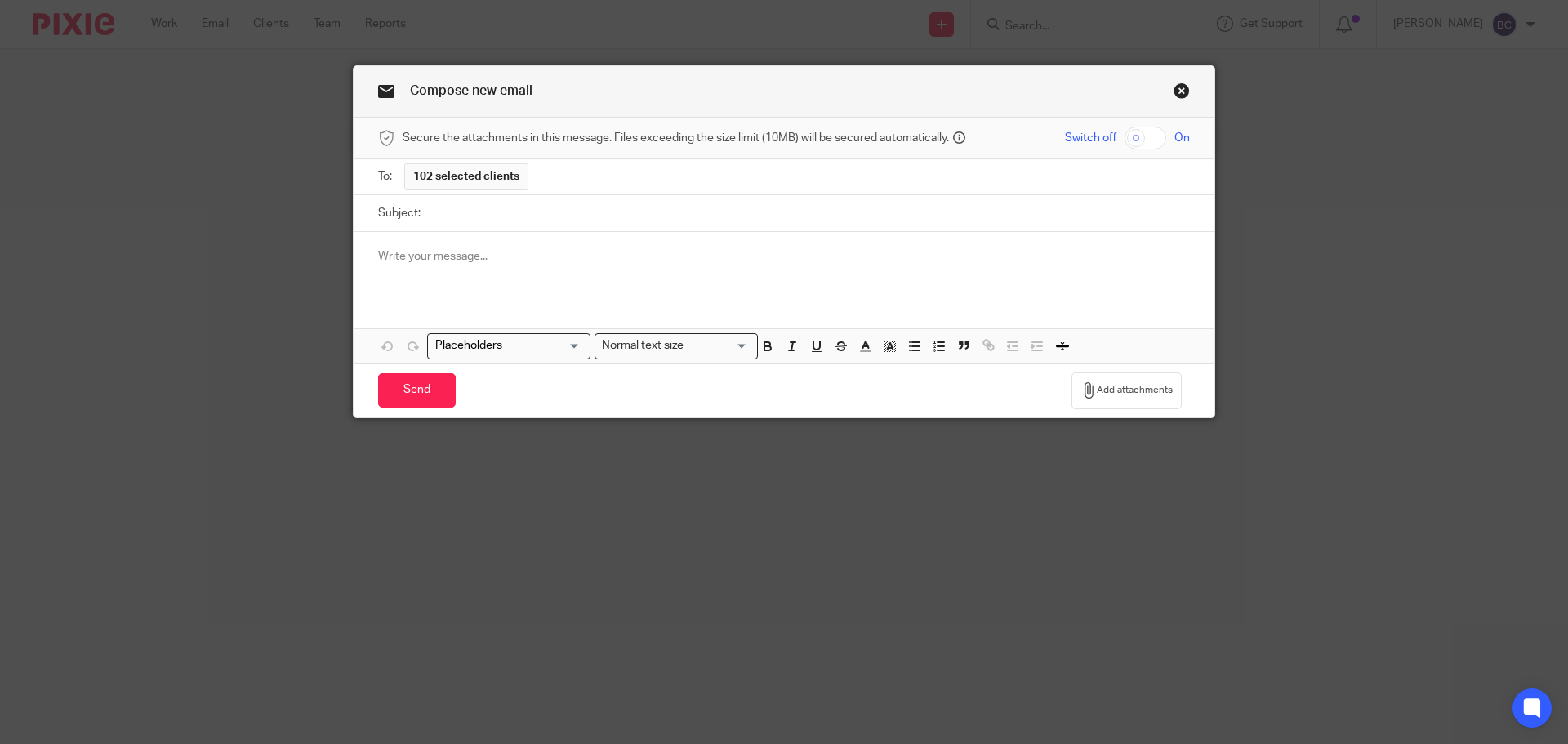
click at [381, 252] on p at bounding box center [784, 256] width 812 height 17
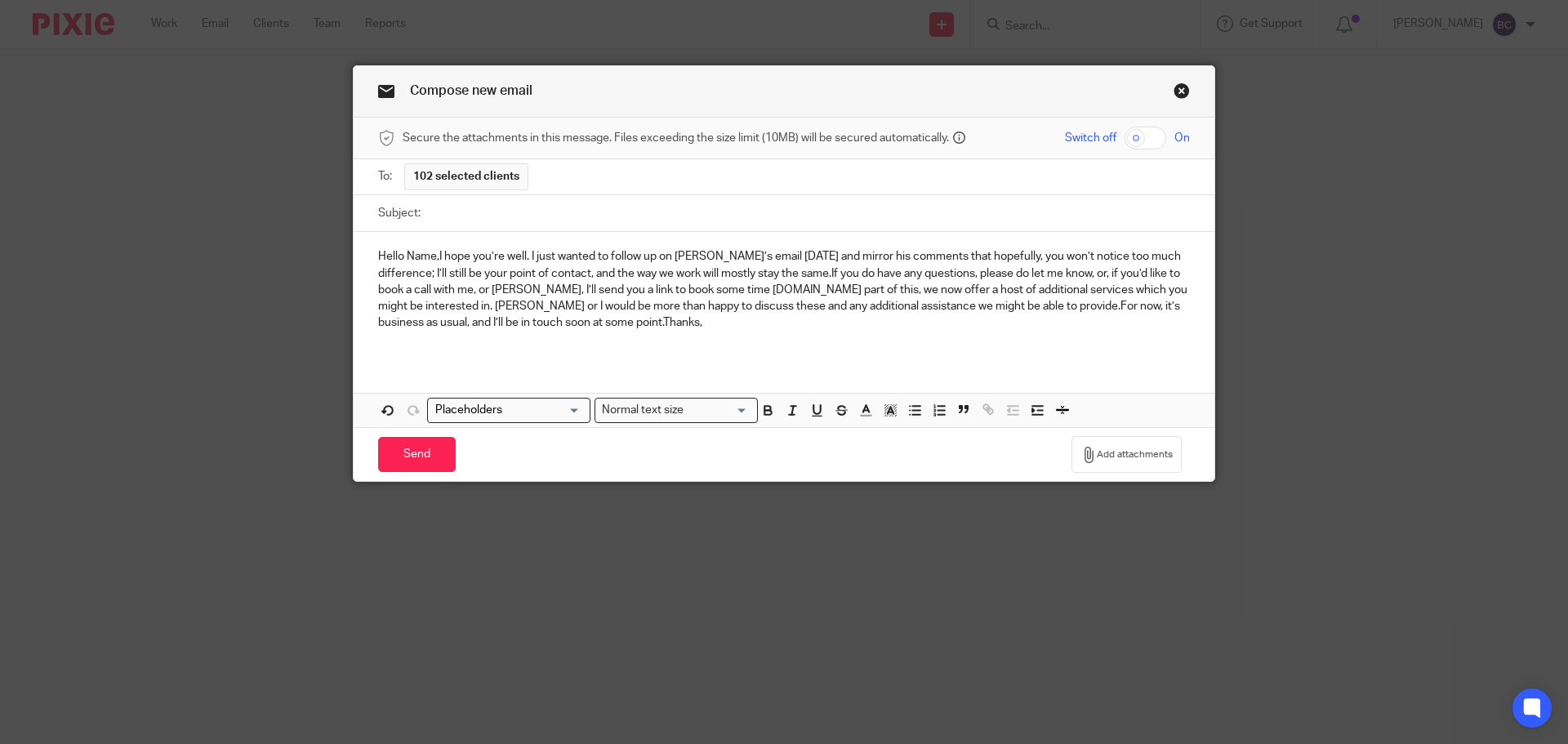
click at [430, 255] on p "Hello Name,I hope you’re well. I just wanted to follow up on Sean’s email yeste…" at bounding box center [784, 289] width 812 height 82
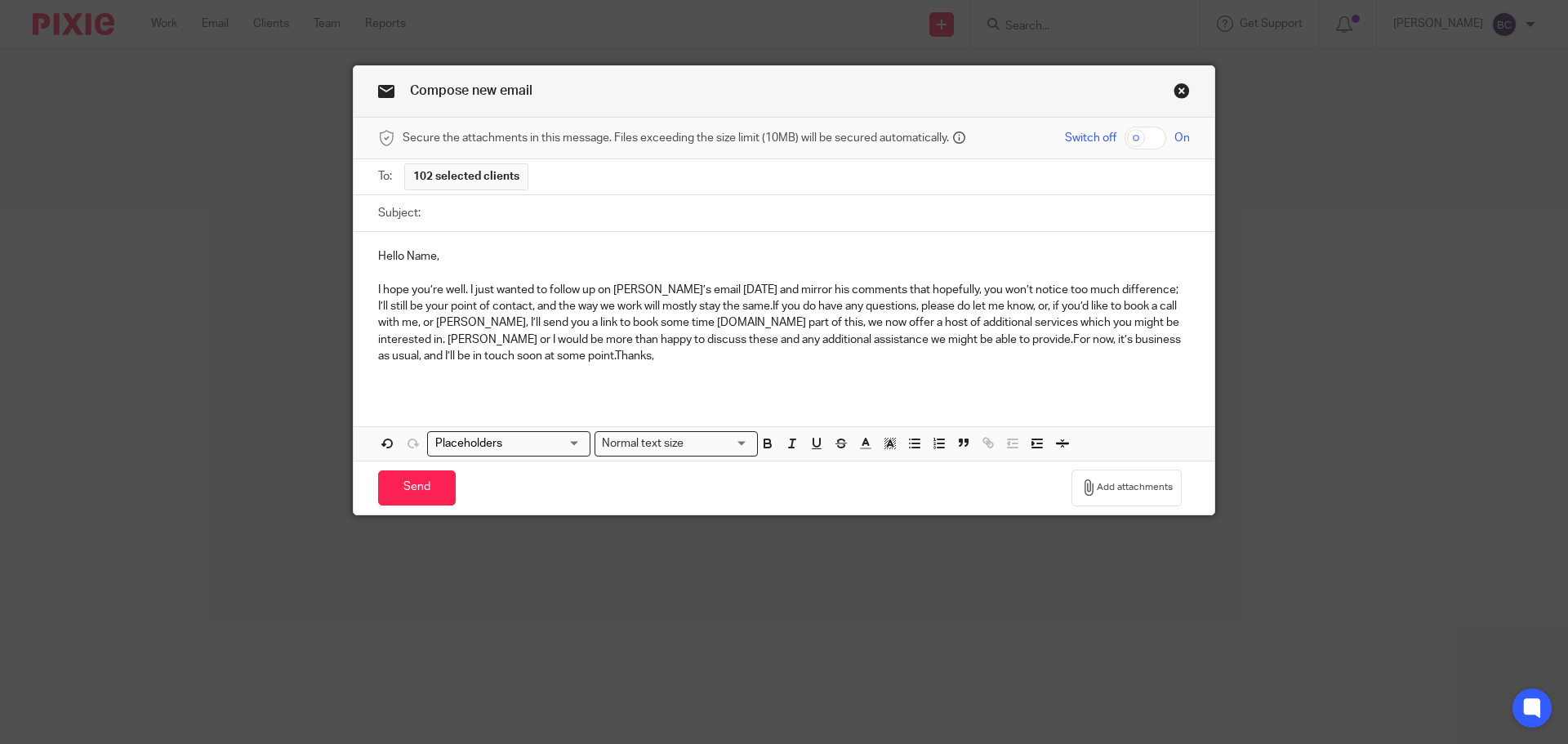
click at [464, 290] on p "I hope you’re well. I just wanted to follow up on Sean’s email yesterday and mi…" at bounding box center [784, 323] width 812 height 82
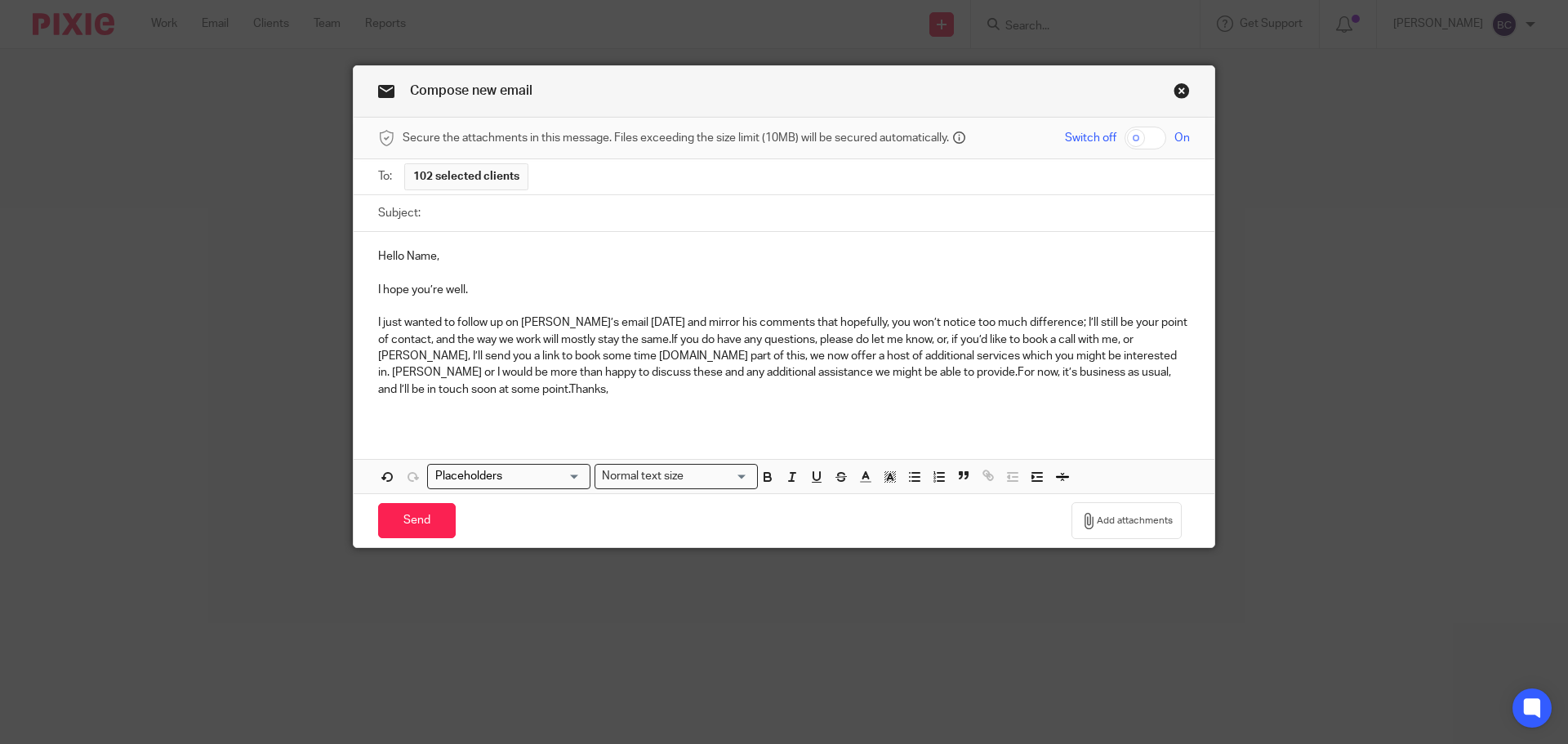
click at [654, 340] on p "I just wanted to follow up on Sean’s email yesterday and mirror his comments th…" at bounding box center [784, 355] width 812 height 82
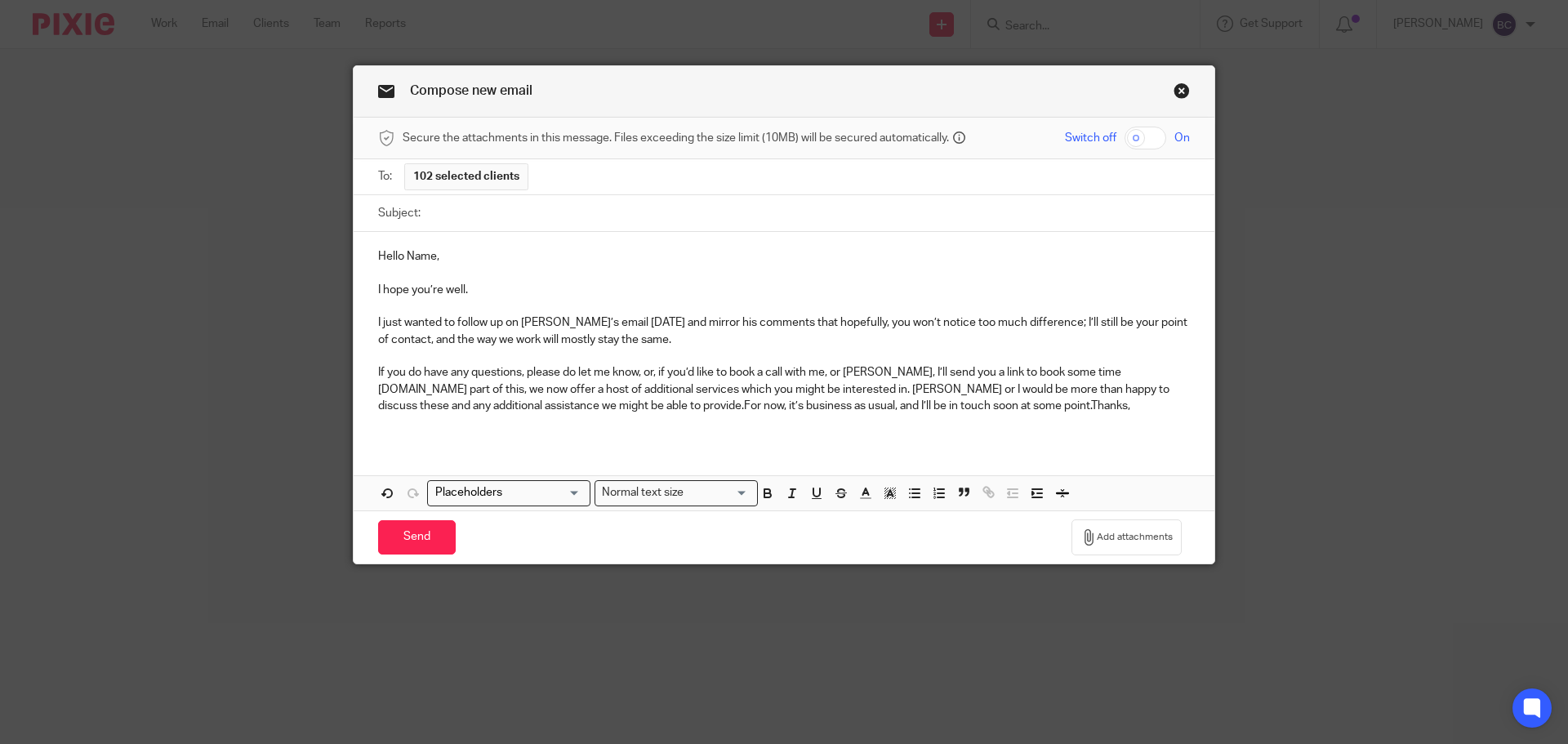
click at [1083, 369] on p "If you do have any questions, please do let me know, or, if you’d like to book …" at bounding box center [784, 389] width 812 height 50
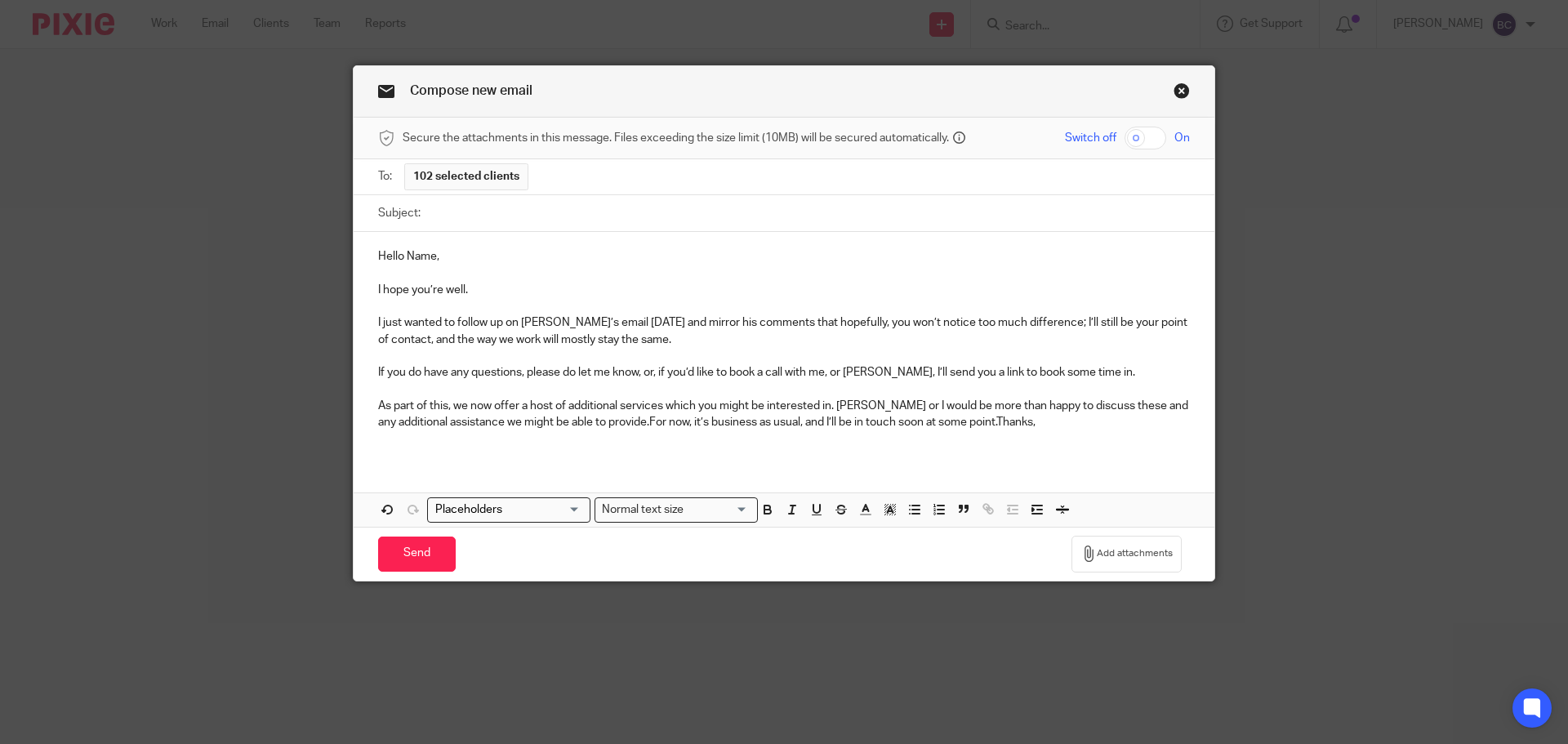
click at [629, 420] on p "As part of this, we now offer a host of additional services which you might be …" at bounding box center [784, 414] width 812 height 33
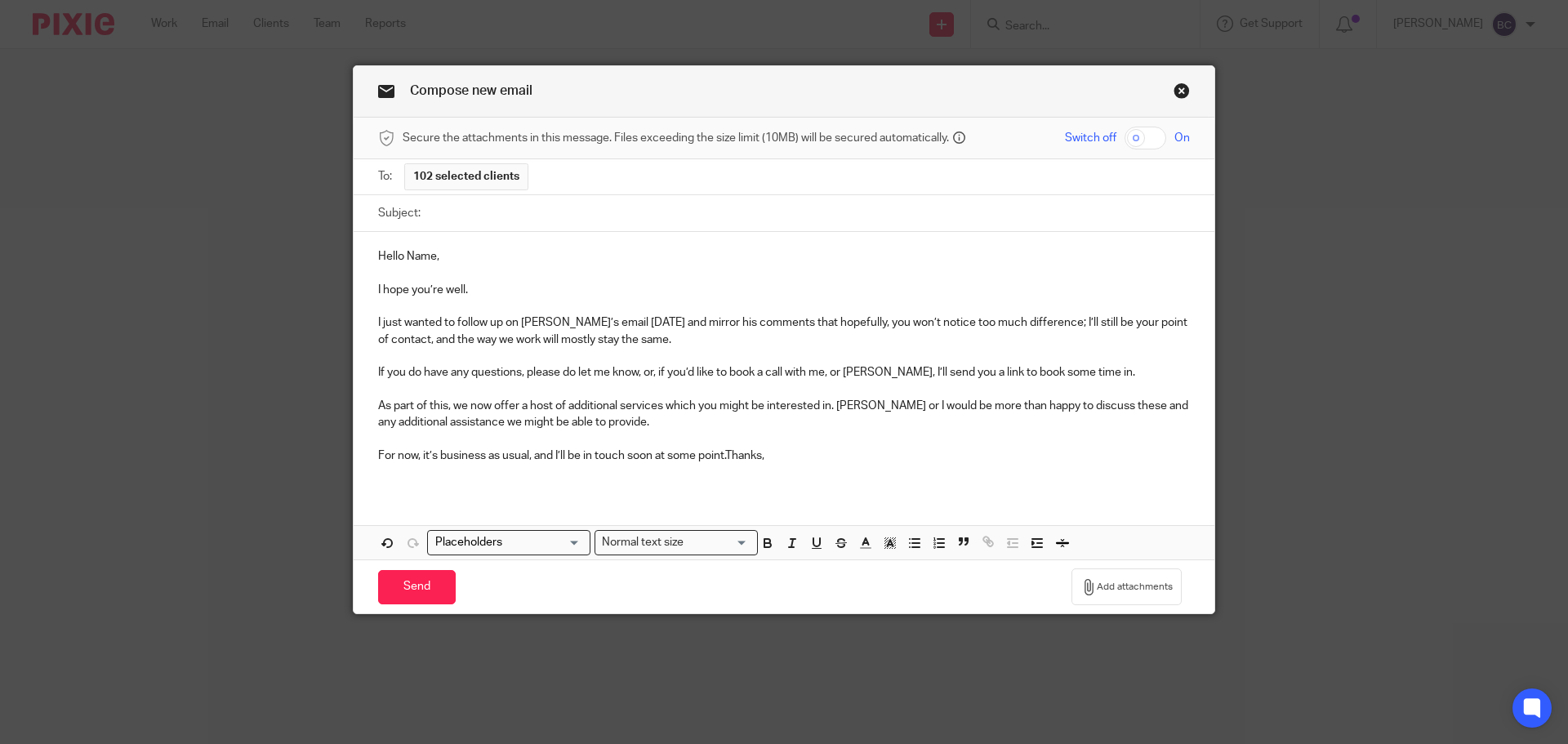
click at [726, 453] on p "For now, it’s business as usual, and I’ll be in touch soon at some point.Thanks," at bounding box center [784, 455] width 812 height 17
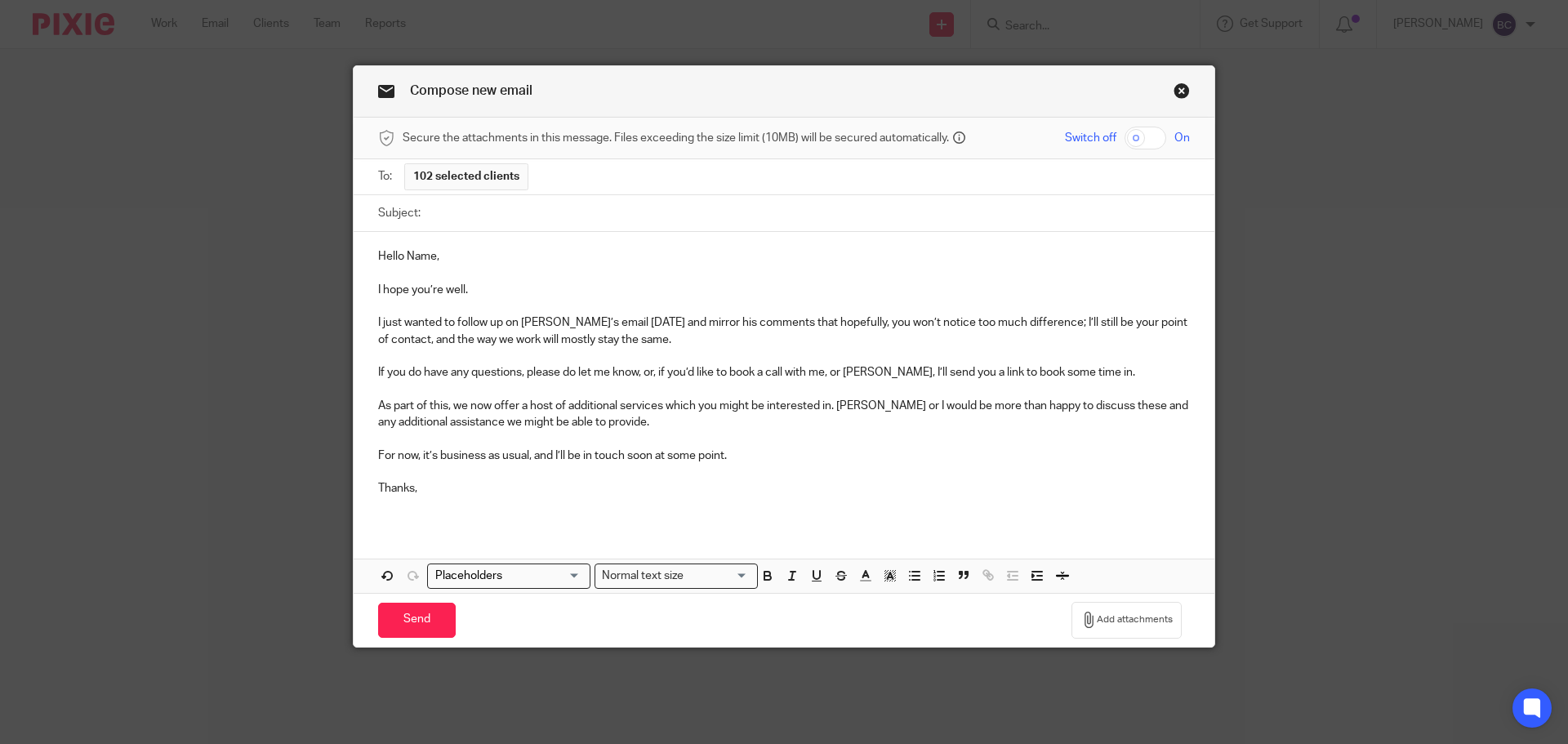
click at [462, 217] on input "Subject:" at bounding box center [809, 214] width 761 height 37
type input "Diverso joins MyFi"
click at [726, 461] on p "For now, it’s business as usual, and I’ll be in touch soon at some point." at bounding box center [784, 455] width 812 height 17
click at [429, 254] on p "Hello Name," at bounding box center [784, 256] width 812 height 17
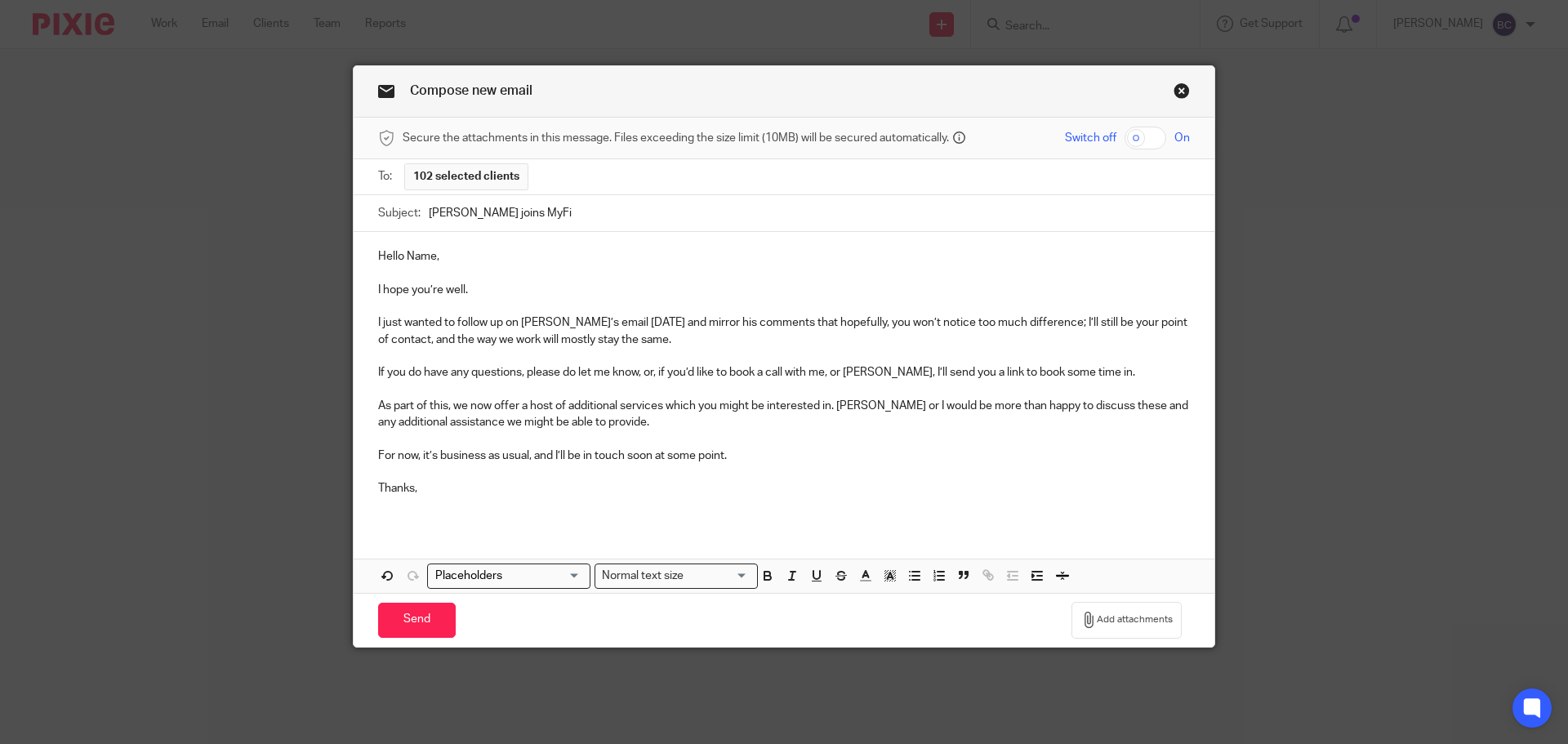
click at [411, 257] on p "Hello Name," at bounding box center [784, 256] width 812 height 17
click at [561, 582] on input "Search for option" at bounding box center [505, 576] width 151 height 18
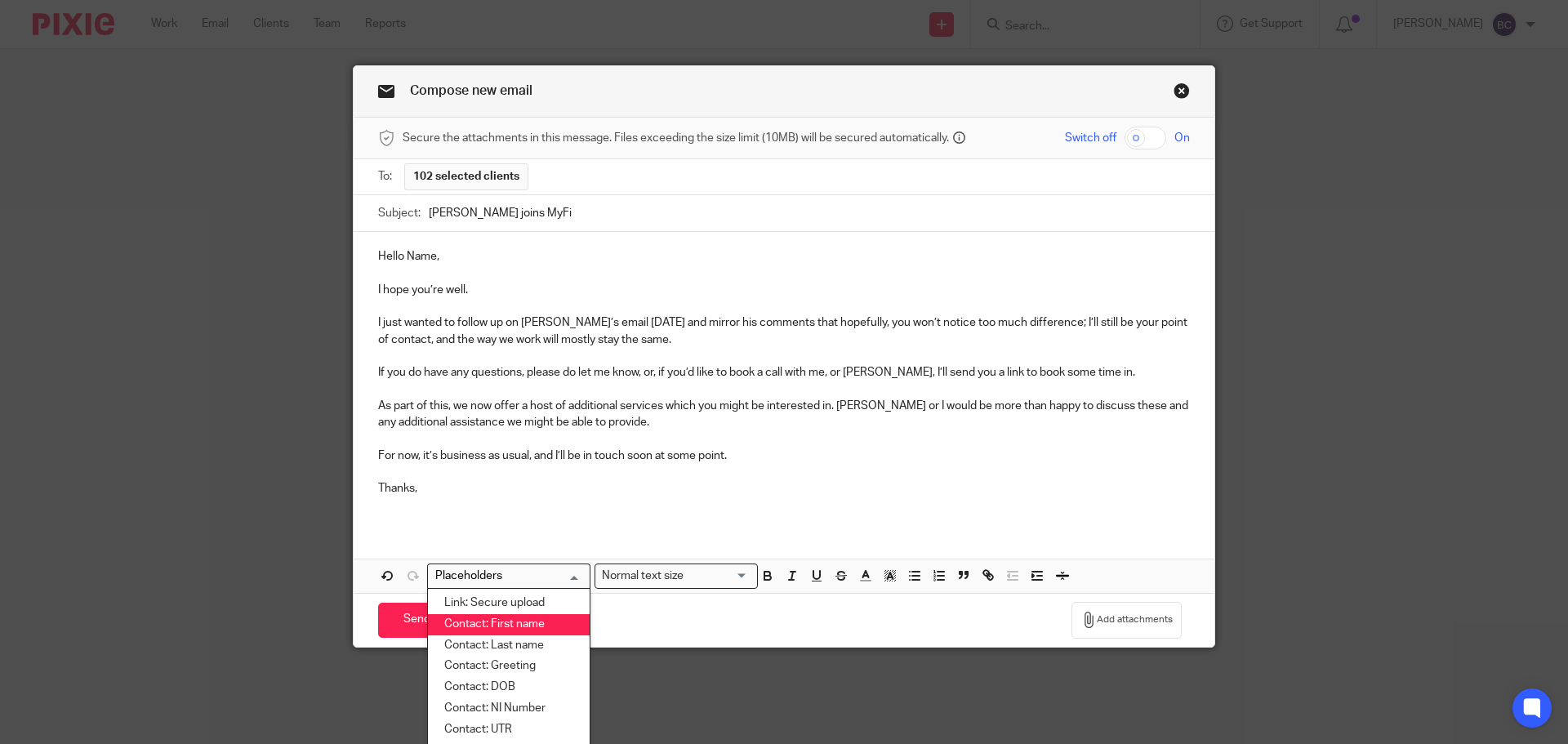
click at [518, 624] on li "Contact: First name" at bounding box center [508, 624] width 161 height 21
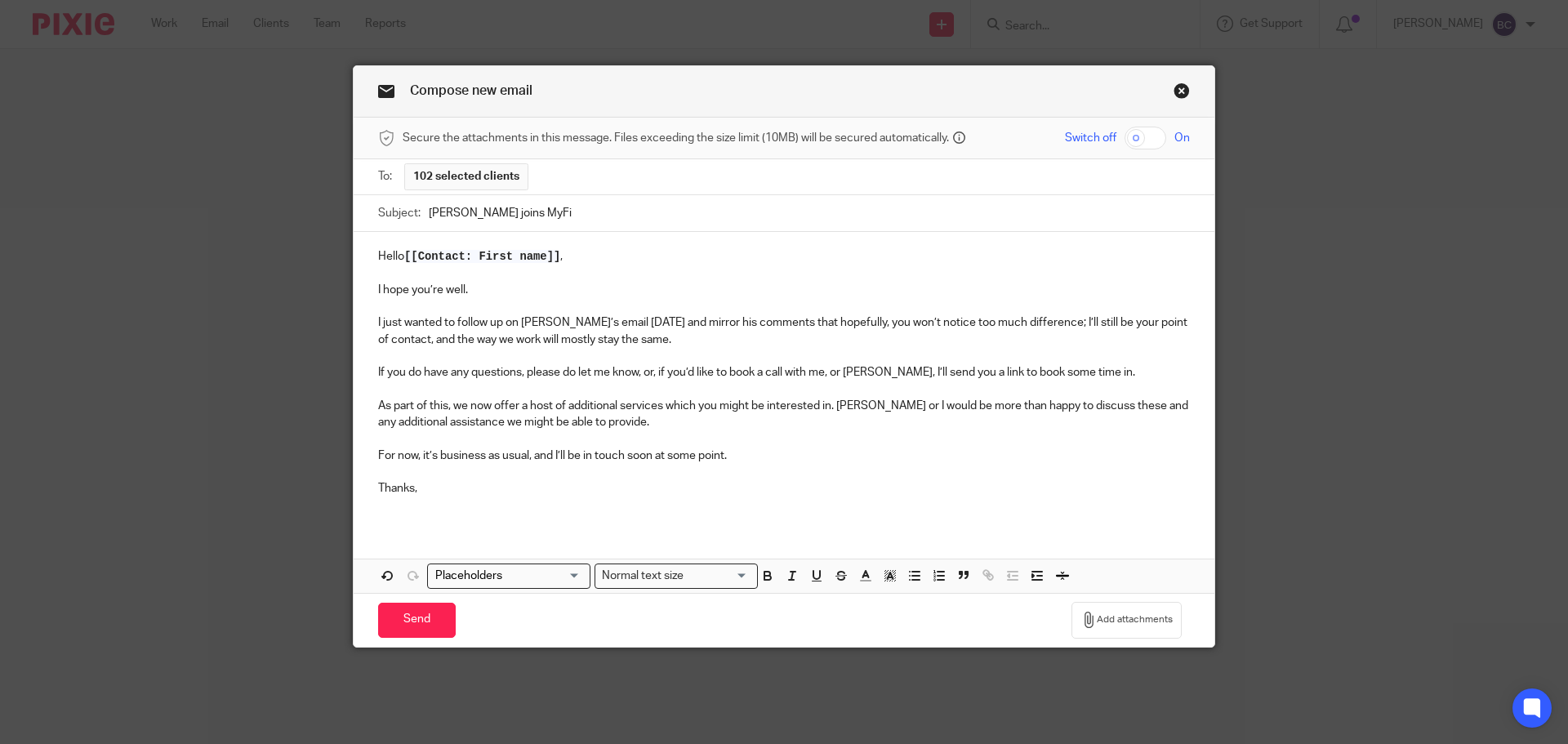
click at [731, 455] on p "For now, it’s business as usual, and I’ll be in touch soon at some point." at bounding box center [784, 455] width 812 height 17
click at [428, 620] on input "Send" at bounding box center [417, 620] width 77 height 35
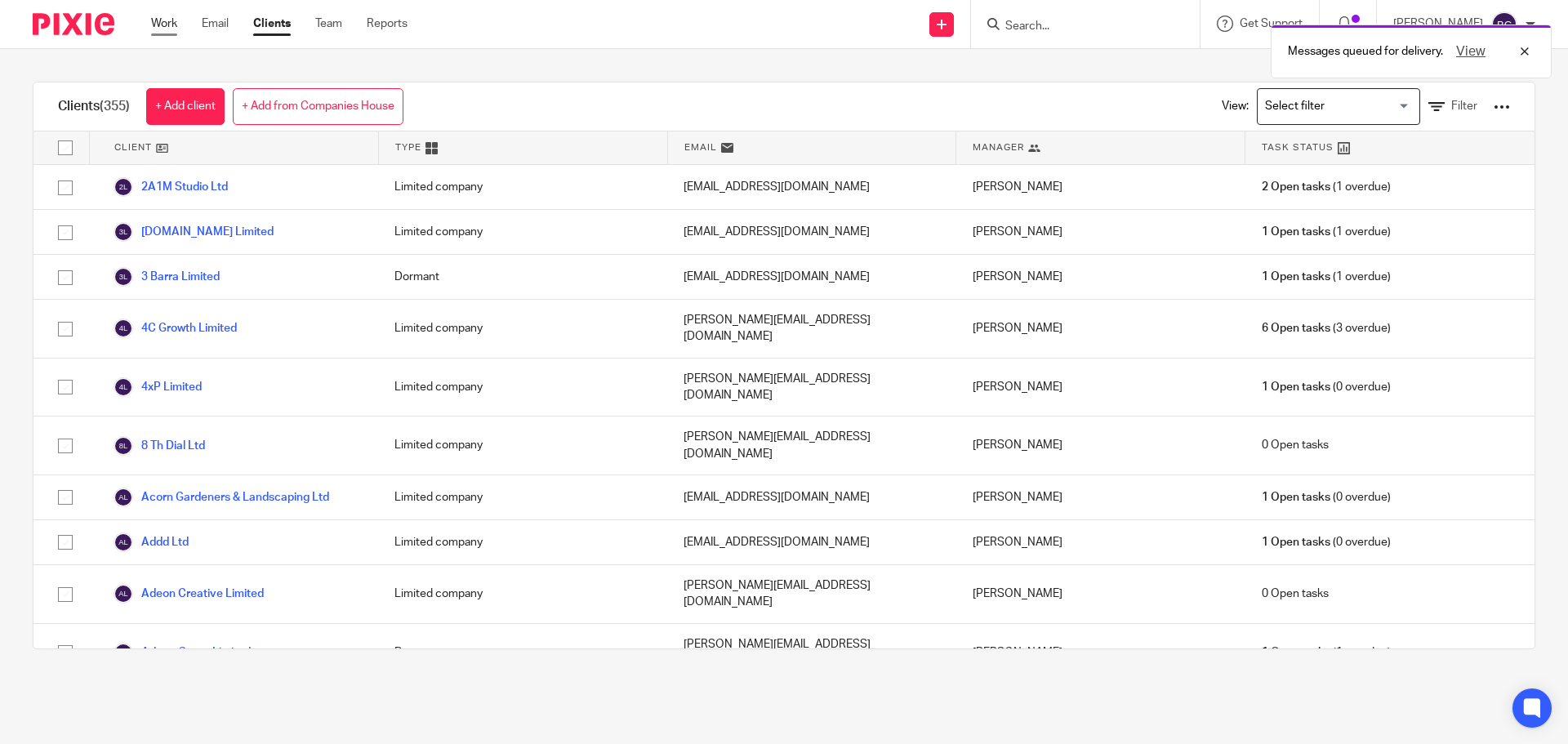
click at [175, 19] on link "Work" at bounding box center [164, 24] width 26 height 17
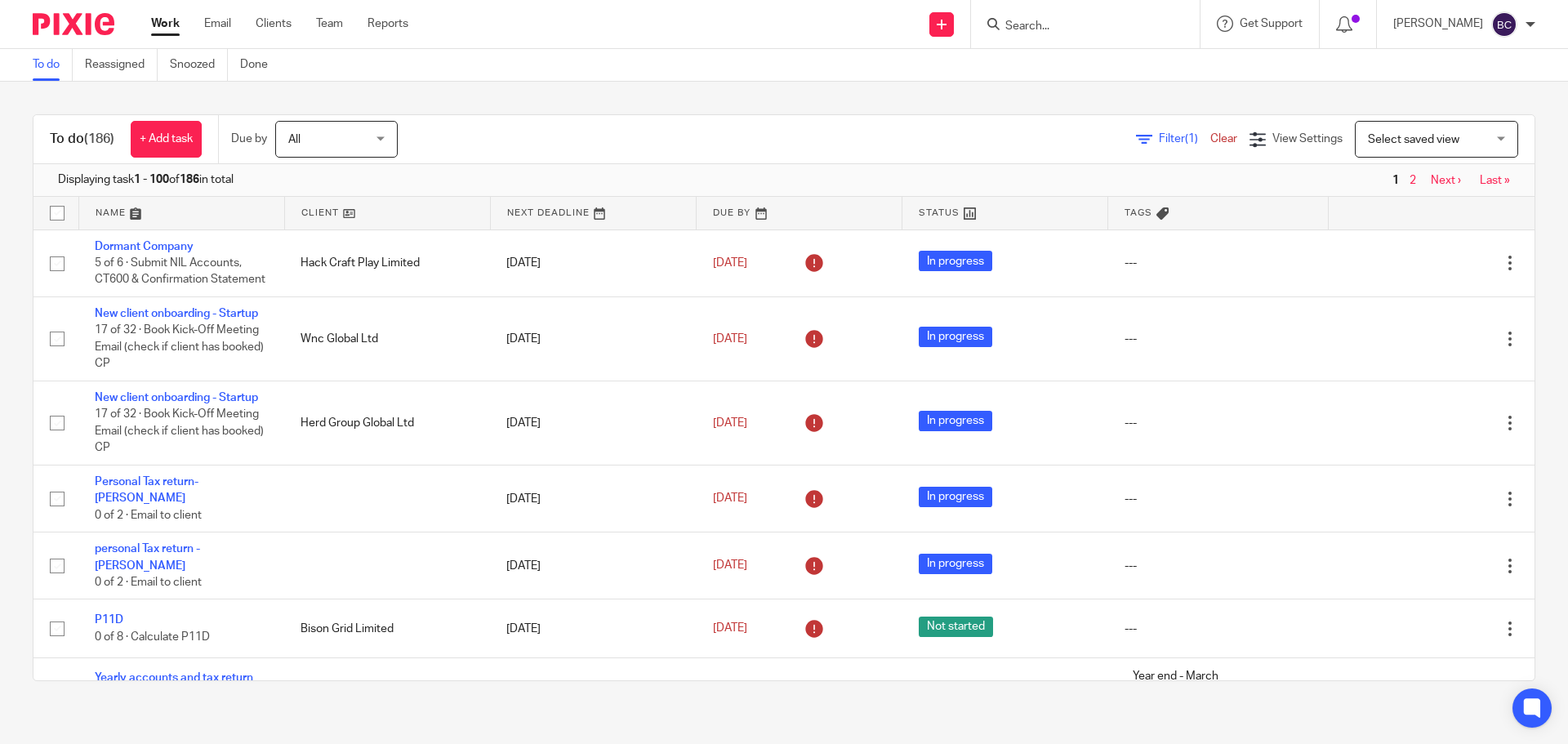
click at [1044, 25] on input "Search" at bounding box center [1077, 27] width 147 height 15
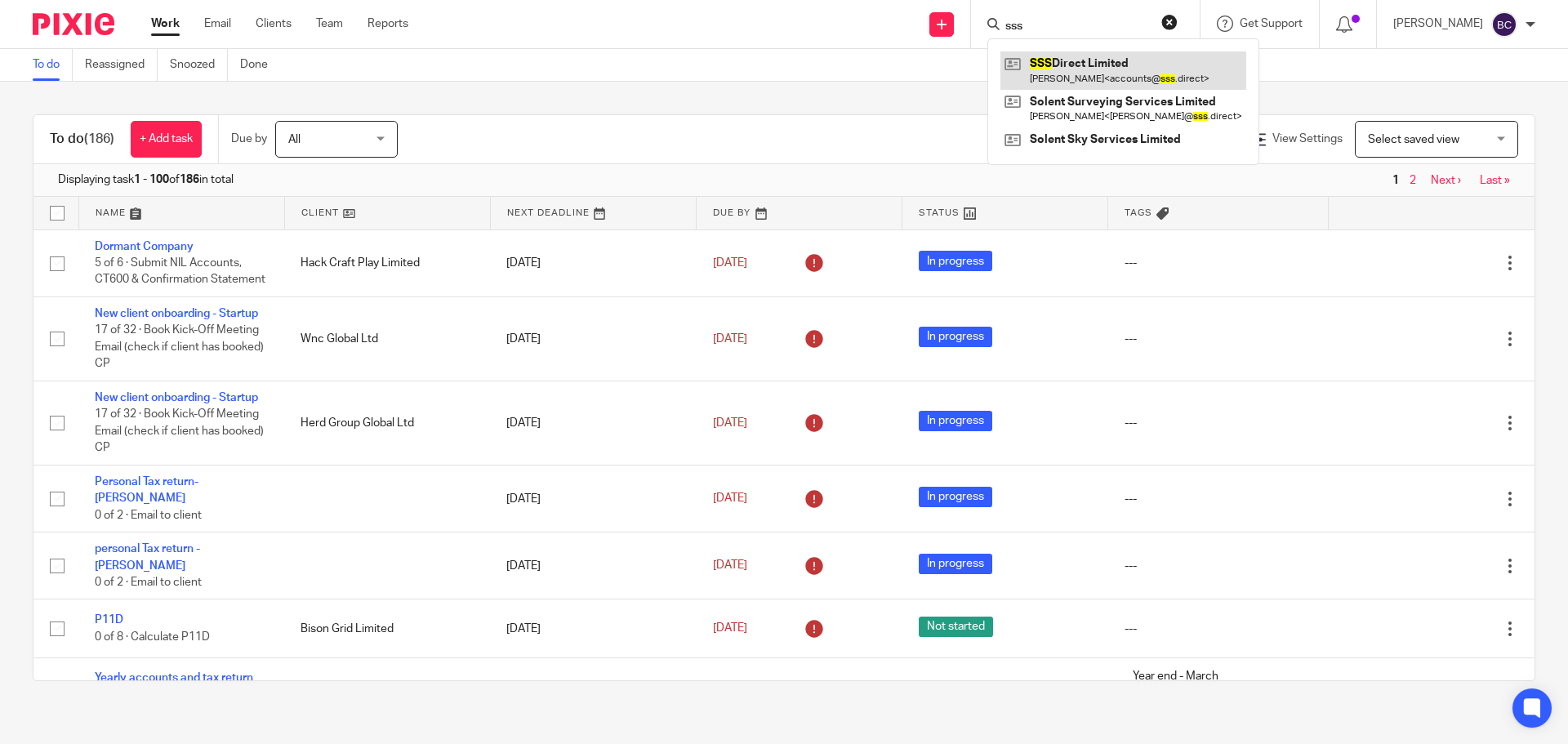
type input "sss"
click at [1126, 69] on link at bounding box center [1123, 70] width 246 height 38
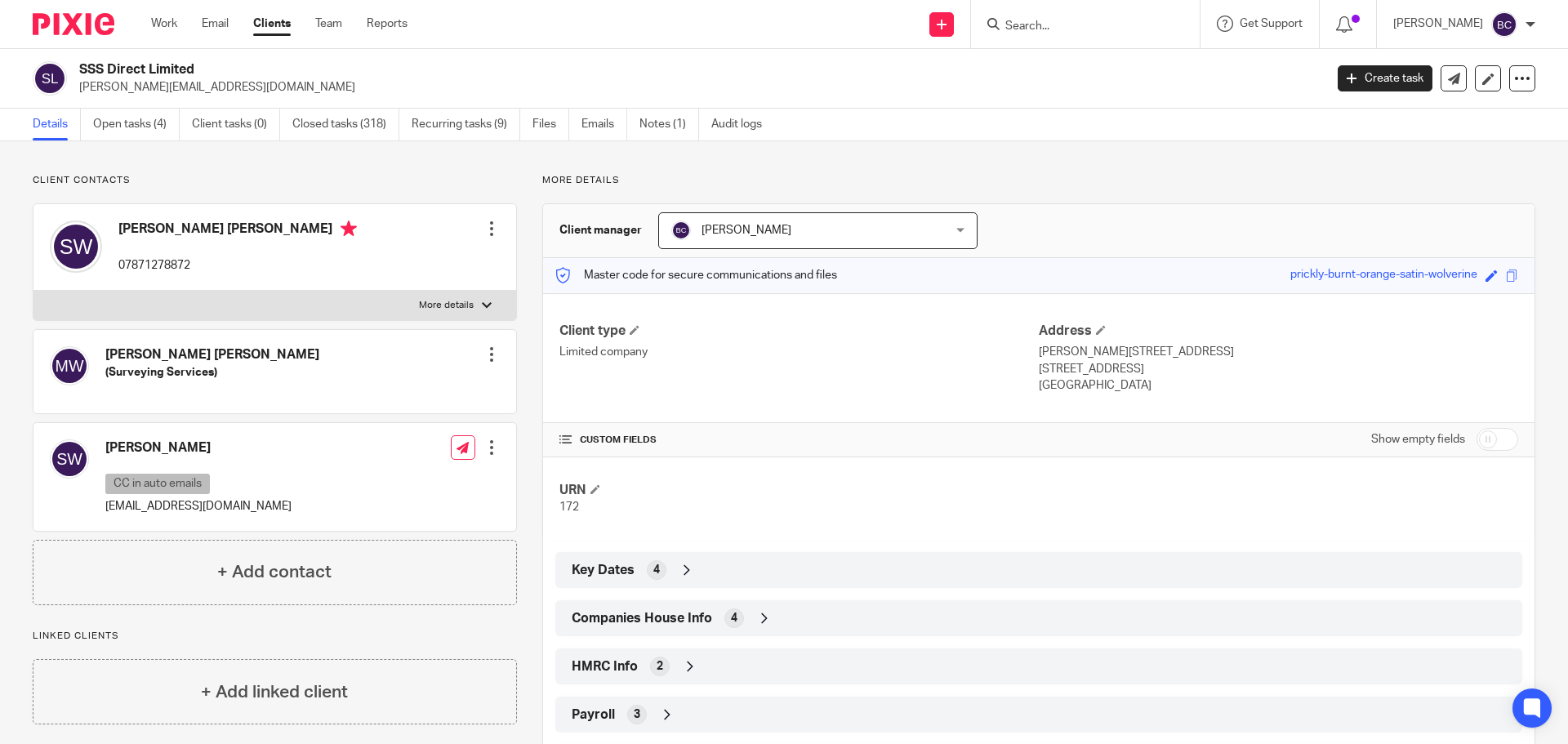
click at [489, 354] on div at bounding box center [491, 355] width 17 height 17
click at [397, 461] on button "Make primary" at bounding box center [381, 461] width 89 height 21
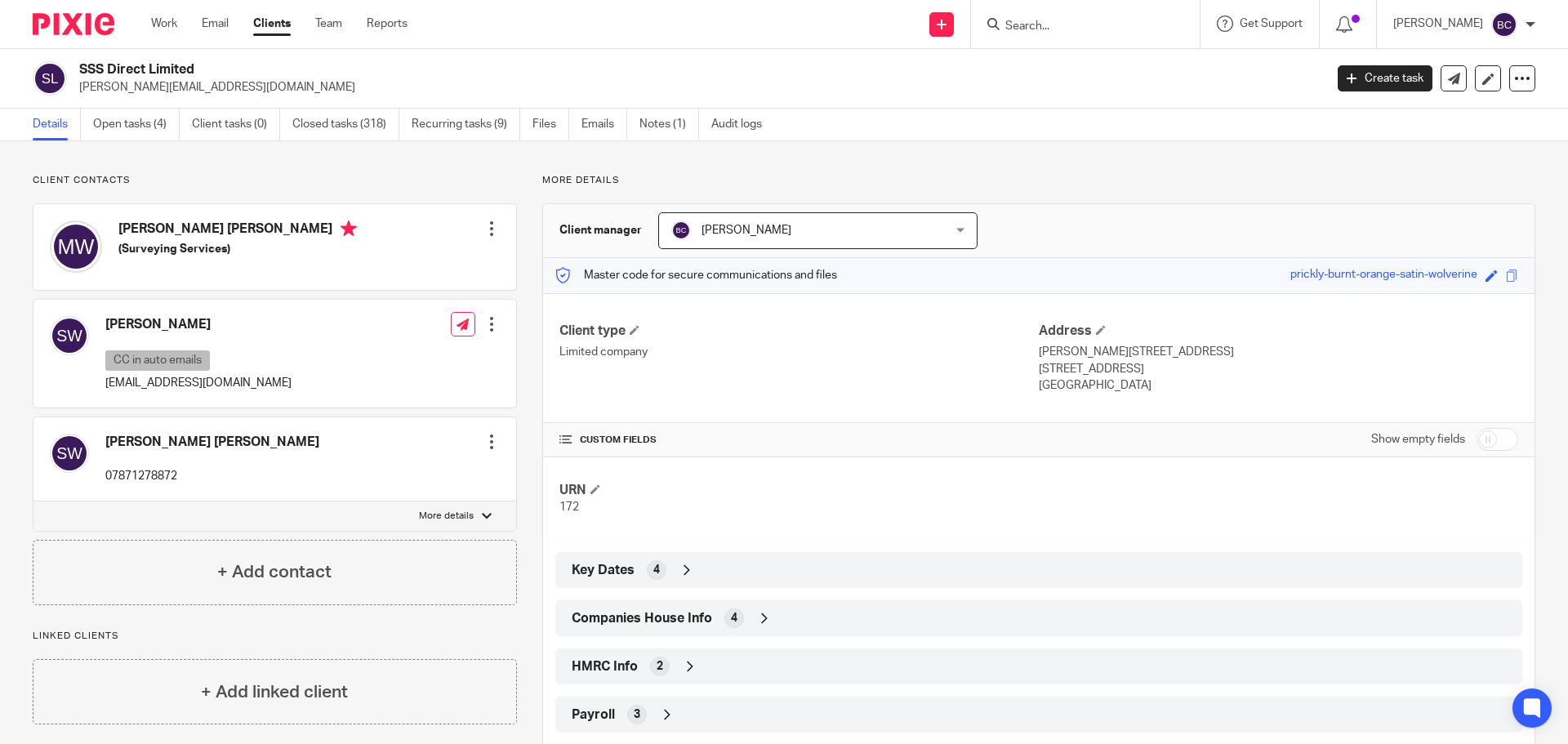
click at [1063, 27] on input "Search" at bounding box center [1077, 27] width 147 height 15
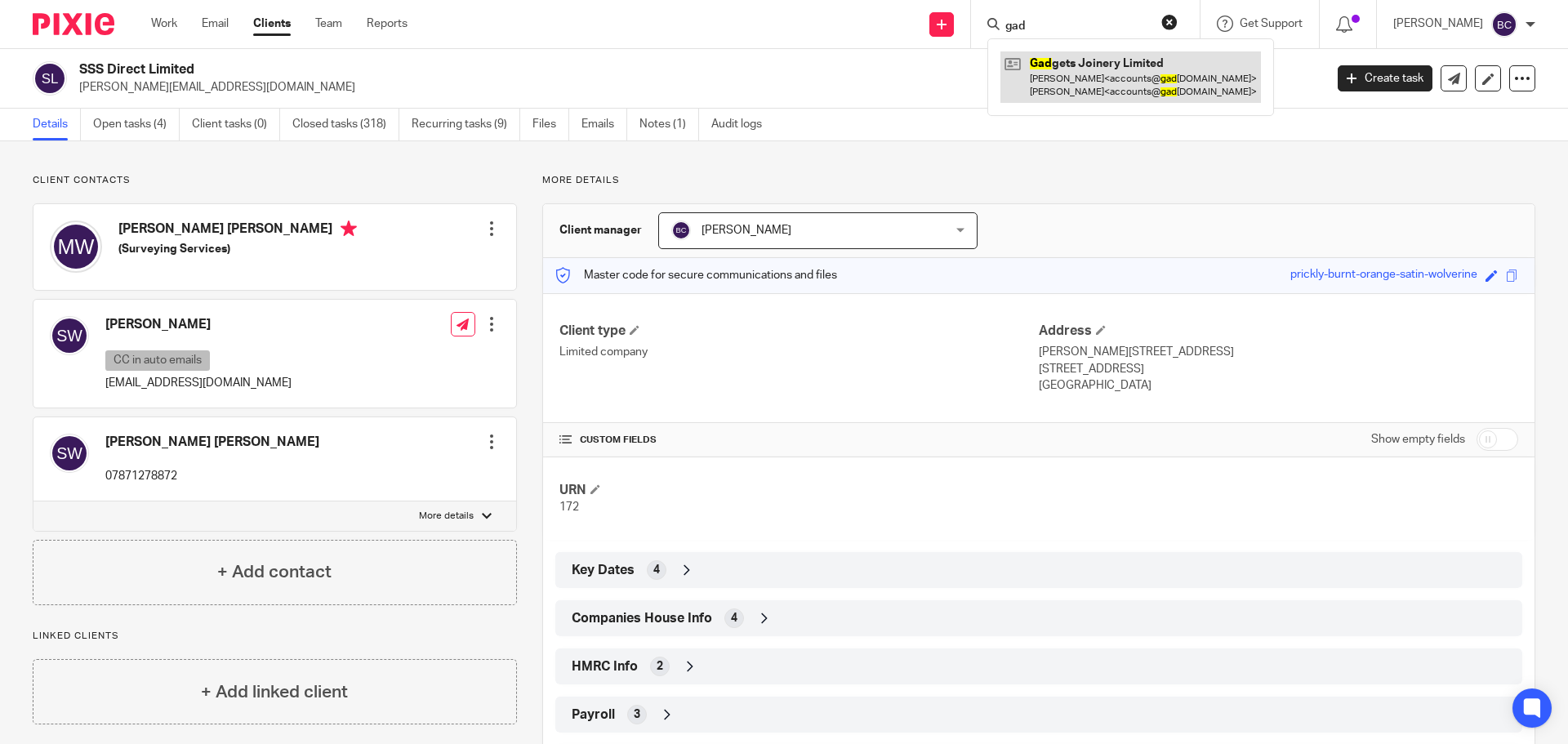
type input "gad"
click at [1075, 80] on link at bounding box center [1130, 77] width 261 height 51
